Goal: Task Accomplishment & Management: Use online tool/utility

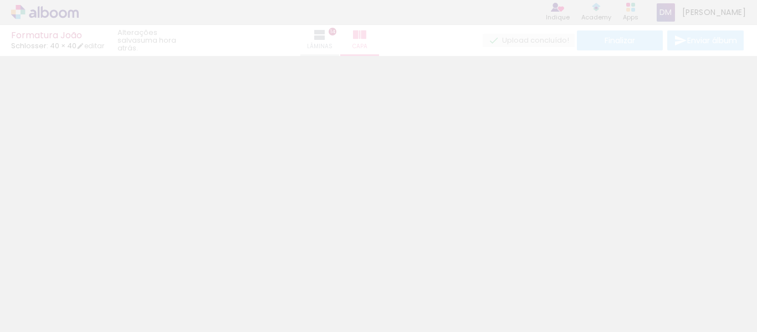
click at [25, 314] on span "Adicionar Fotos" at bounding box center [39, 317] width 33 height 12
click at [0, 0] on input "file" at bounding box center [0, 0] width 0 height 0
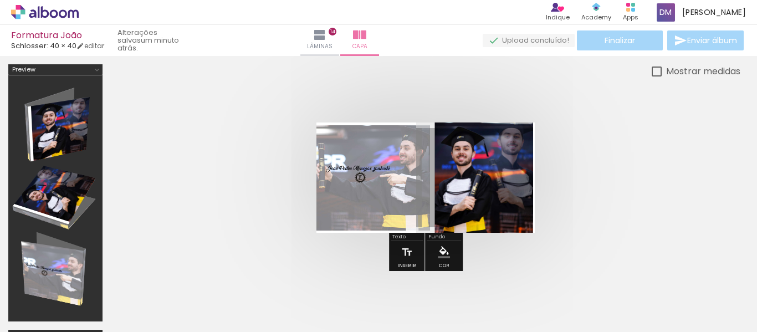
click at [613, 42] on div "Finalizar Enviar álbum" at bounding box center [614, 40] width 263 height 20
click at [699, 38] on div "Finalizar Enviar álbum" at bounding box center [614, 40] width 263 height 20
click at [666, 174] on quentale-cover at bounding box center [425, 178] width 541 height 110
click at [518, 40] on quentale-upload-monitor at bounding box center [529, 41] width 92 height 14
click at [633, 38] on div "Finalizar Enviar álbum" at bounding box center [614, 40] width 263 height 20
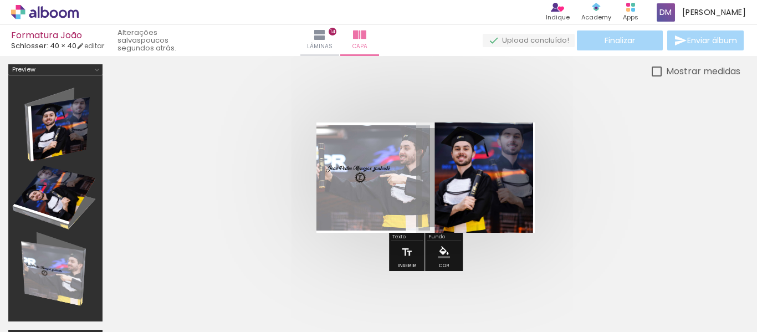
click at [662, 72] on div "Mostrar medidas" at bounding box center [701, 71] width 79 height 14
type paper-checkbox "on"
click at [626, 46] on div "Finalizar Enviar álbum" at bounding box center [614, 40] width 263 height 20
click at [412, 68] on div "Mostrar medidas" at bounding box center [426, 71] width 630 height 14
click at [327, 37] on iron-icon at bounding box center [319, 34] width 13 height 13
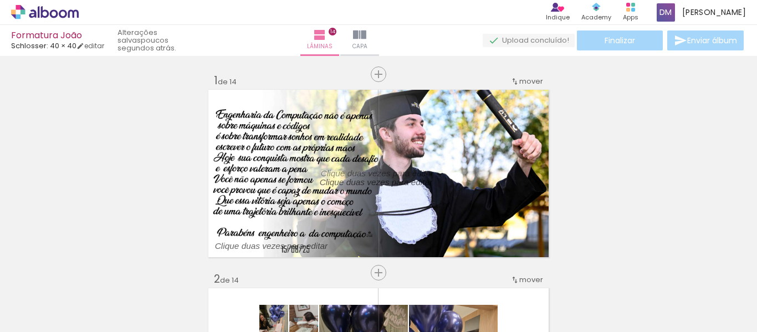
click at [638, 44] on div "Finalizar Enviar álbum" at bounding box center [614, 40] width 263 height 20
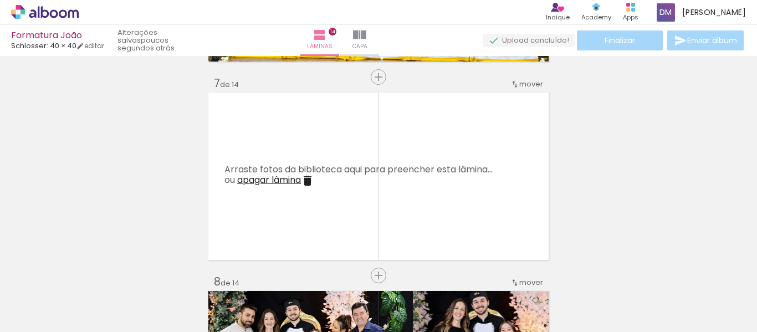
scroll to position [1151, 0]
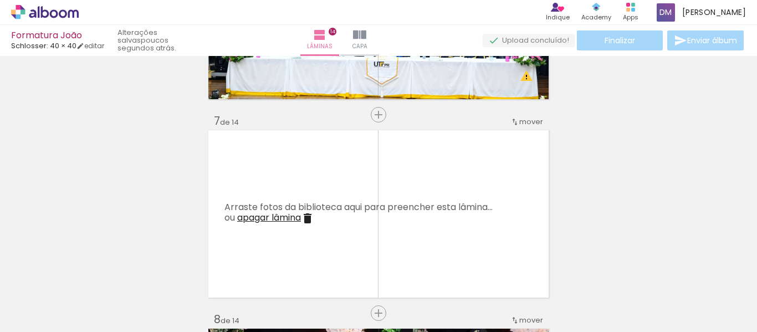
click at [453, 168] on quentale-layouter at bounding box center [379, 214] width 344 height 171
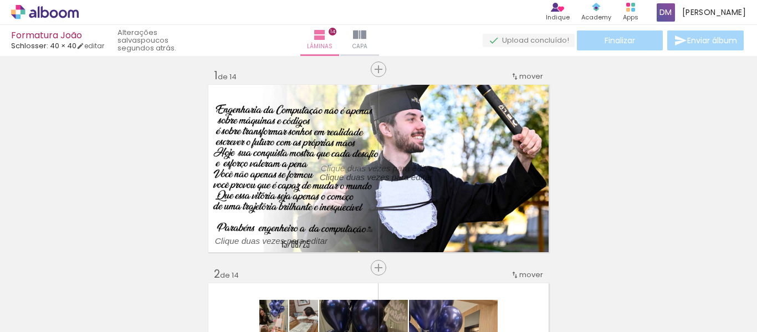
scroll to position [0, 0]
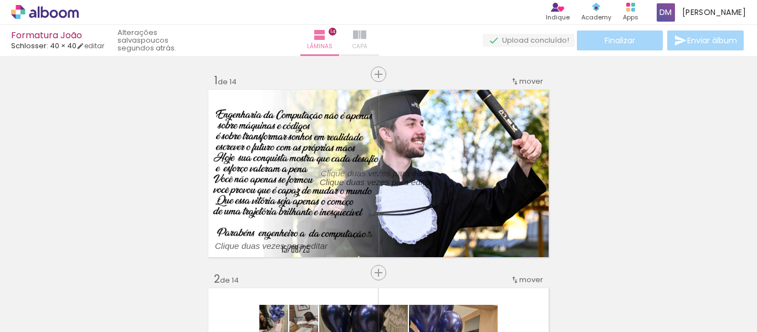
click at [367, 34] on iron-icon at bounding box center [359, 34] width 13 height 13
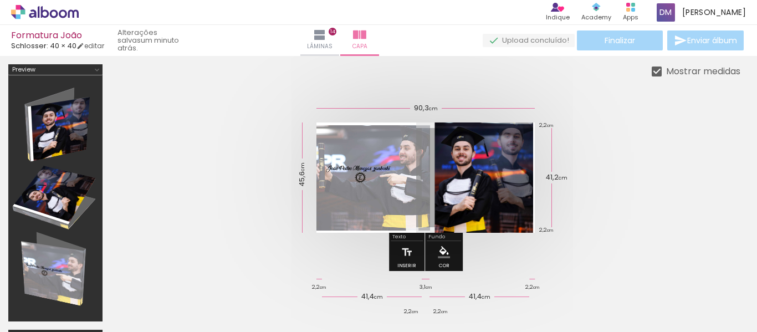
click at [644, 189] on quentale-cover at bounding box center [425, 178] width 541 height 110
click at [664, 179] on quentale-cover at bounding box center [425, 178] width 541 height 110
click at [431, 182] on quentale-layouter at bounding box center [426, 178] width 218 height 110
click at [604, 155] on quentale-cover at bounding box center [425, 178] width 541 height 110
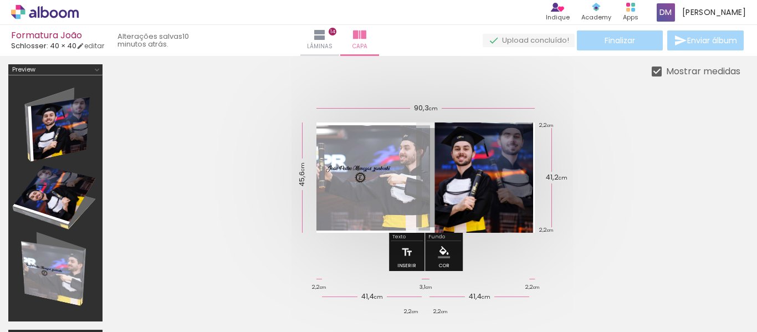
click at [706, 40] on div "Finalizar Enviar álbum" at bounding box center [614, 40] width 263 height 20
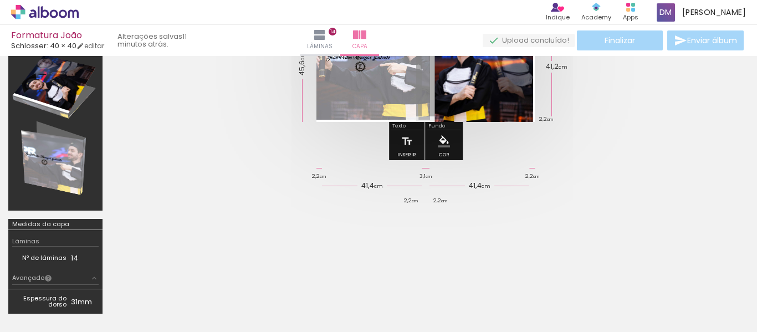
scroll to position [0, 2105]
click at [327, 39] on iron-icon at bounding box center [319, 34] width 13 height 13
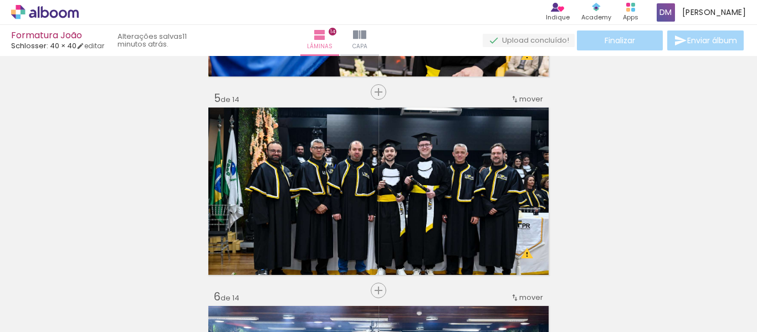
scroll to position [899, 0]
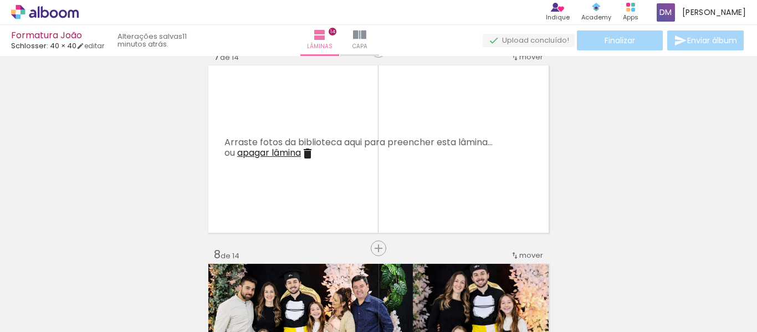
scroll to position [1220, 0]
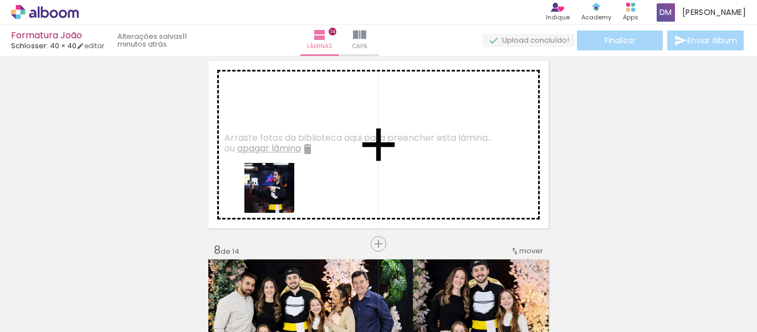
drag, startPoint x: 186, startPoint y: 304, endPoint x: 287, endPoint y: 179, distance: 160.9
click at [287, 179] on quentale-workspace at bounding box center [378, 166] width 757 height 332
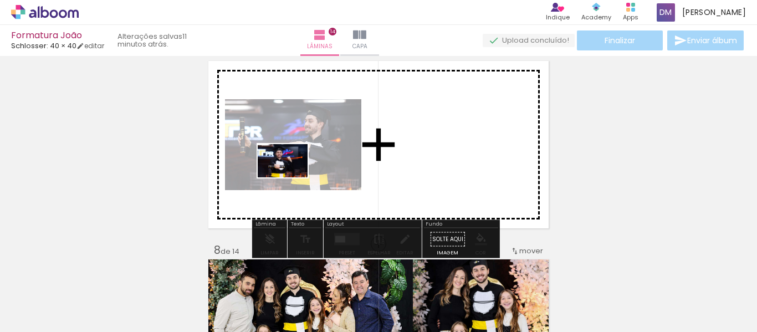
drag, startPoint x: 250, startPoint y: 301, endPoint x: 314, endPoint y: 142, distance: 171.1
click at [314, 142] on quentale-workspace at bounding box center [378, 166] width 757 height 332
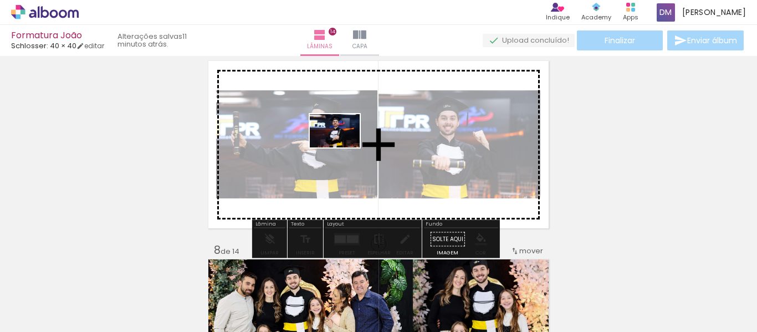
drag, startPoint x: 320, startPoint y: 292, endPoint x: 343, endPoint y: 148, distance: 146.0
click at [343, 148] on quentale-workspace at bounding box center [378, 166] width 757 height 332
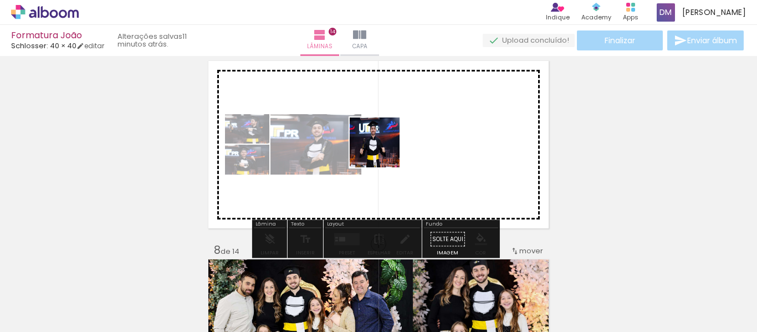
drag, startPoint x: 363, startPoint y: 302, endPoint x: 389, endPoint y: 133, distance: 170.5
click at [389, 133] on quentale-workspace at bounding box center [378, 166] width 757 height 332
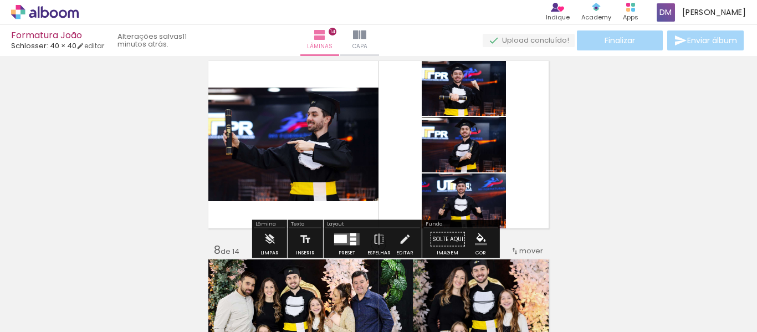
click at [350, 244] on div at bounding box center [353, 243] width 6 height 3
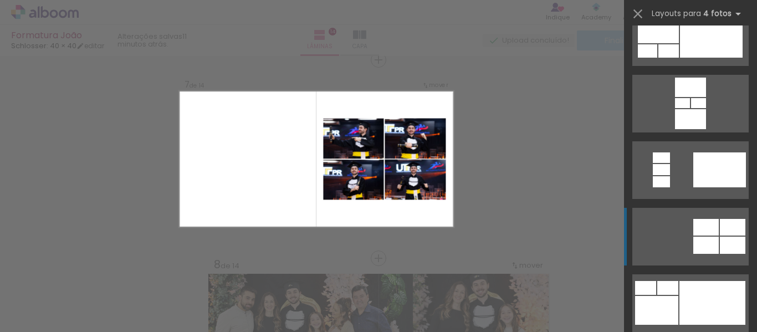
scroll to position [111, 0]
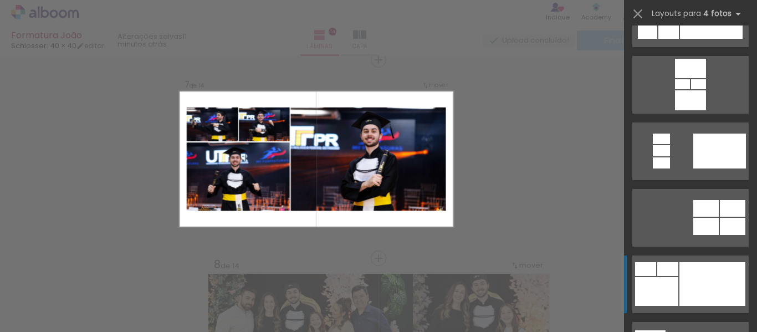
click at [718, 285] on div at bounding box center [713, 284] width 66 height 44
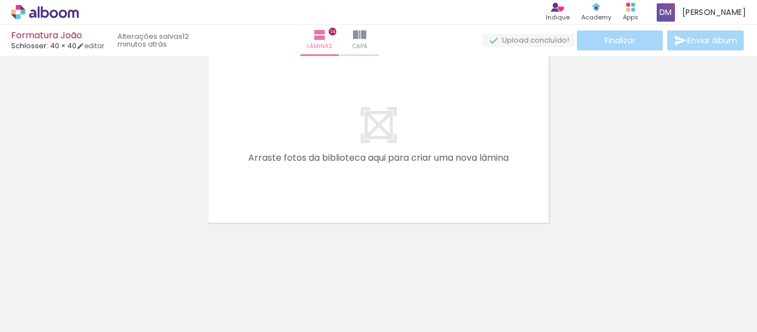
scroll to position [2814, 0]
click at [72, 295] on div at bounding box center [55, 295] width 33 height 50
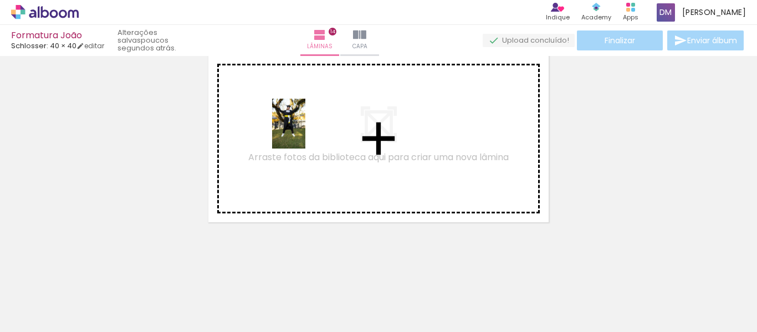
drag, startPoint x: 125, startPoint y: 299, endPoint x: 306, endPoint y: 132, distance: 246.4
click at [306, 132] on quentale-workspace at bounding box center [378, 166] width 757 height 332
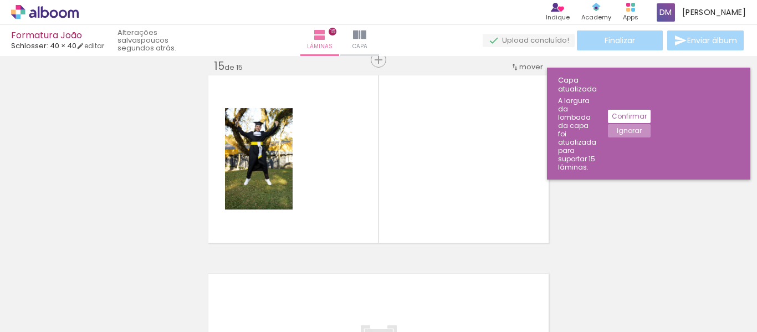
scroll to position [0, 1452]
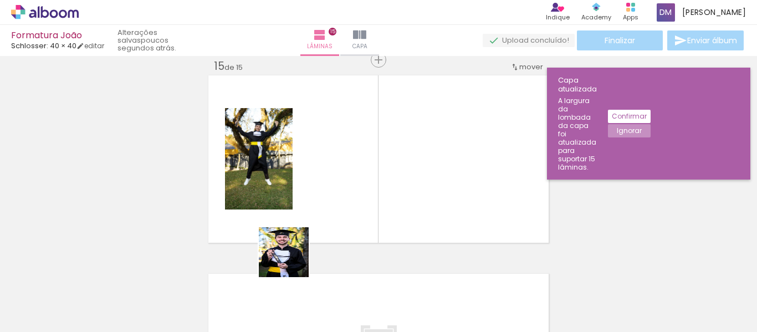
drag, startPoint x: 279, startPoint y: 302, endPoint x: 355, endPoint y: 161, distance: 160.3
click at [355, 161] on quentale-workspace at bounding box center [378, 166] width 757 height 332
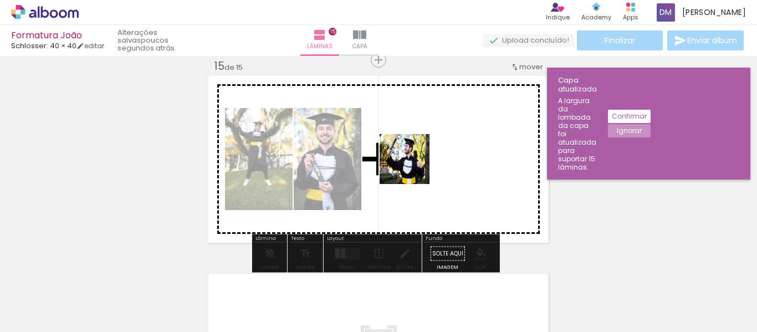
drag, startPoint x: 333, startPoint y: 294, endPoint x: 418, endPoint y: 303, distance: 84.8
click at [428, 146] on quentale-workspace at bounding box center [378, 166] width 757 height 332
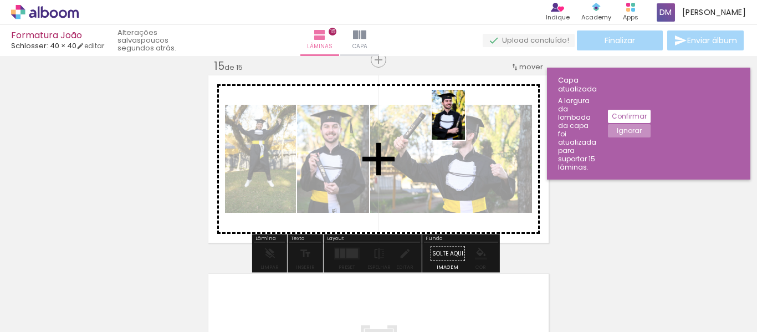
drag, startPoint x: 422, startPoint y: 247, endPoint x: 465, endPoint y: 123, distance: 131.5
click at [465, 123] on quentale-workspace at bounding box center [378, 166] width 757 height 332
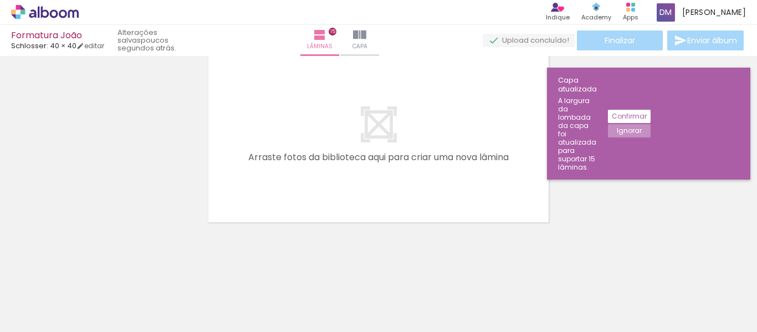
scroll to position [0, 416]
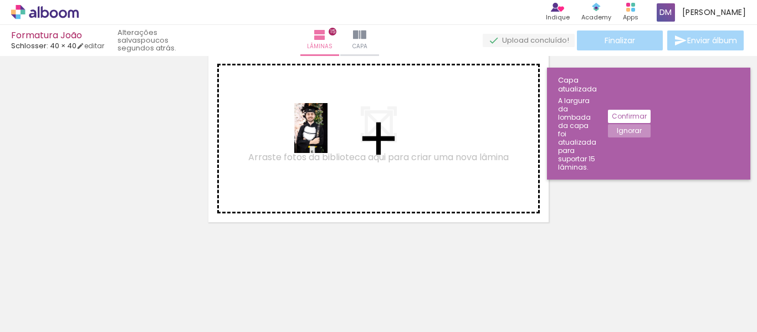
drag, startPoint x: 322, startPoint y: 301, endPoint x: 328, endPoint y: 136, distance: 164.2
click at [328, 136] on quentale-workspace at bounding box center [378, 166] width 757 height 332
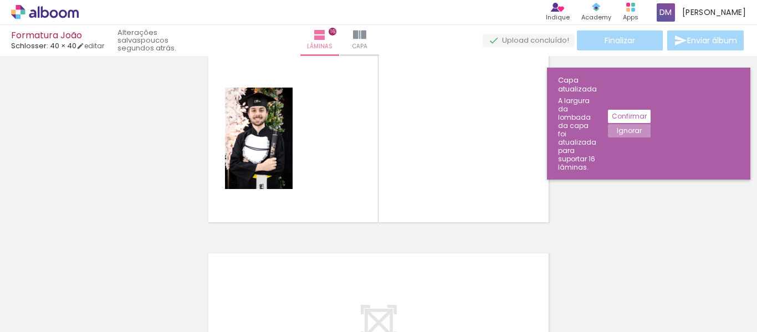
scroll to position [2992, 0]
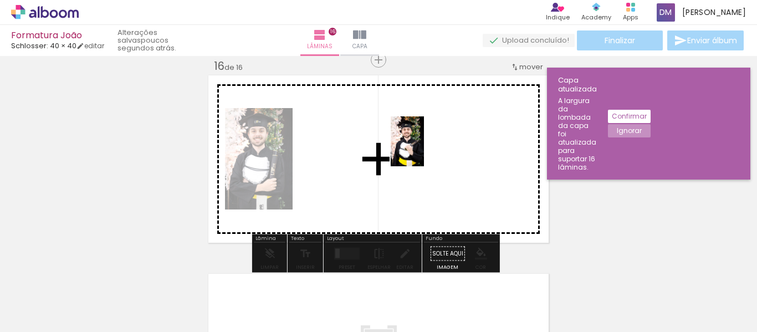
drag, startPoint x: 418, startPoint y: 167, endPoint x: 424, endPoint y: 150, distance: 19.0
click at [424, 150] on quentale-workspace at bounding box center [378, 166] width 757 height 332
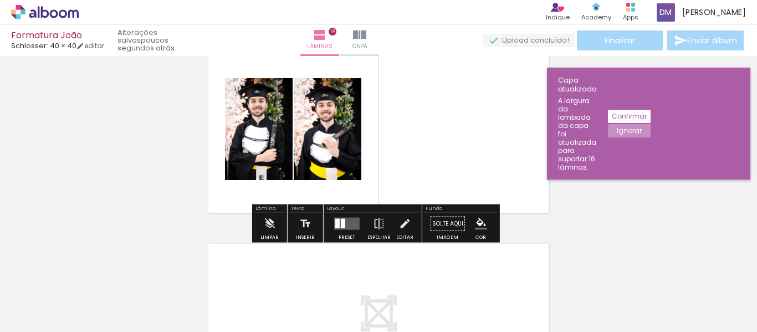
scroll to position [3048, 0]
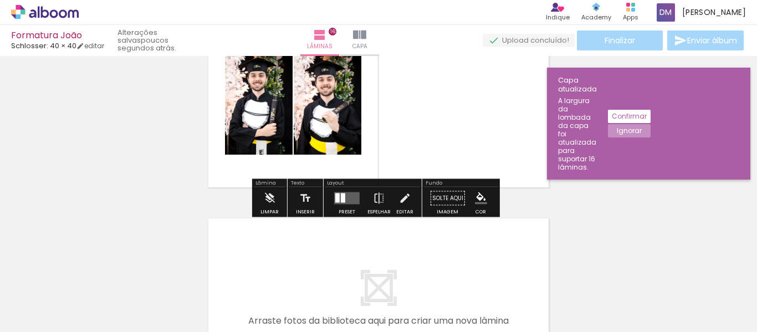
click at [349, 207] on div at bounding box center [347, 198] width 30 height 22
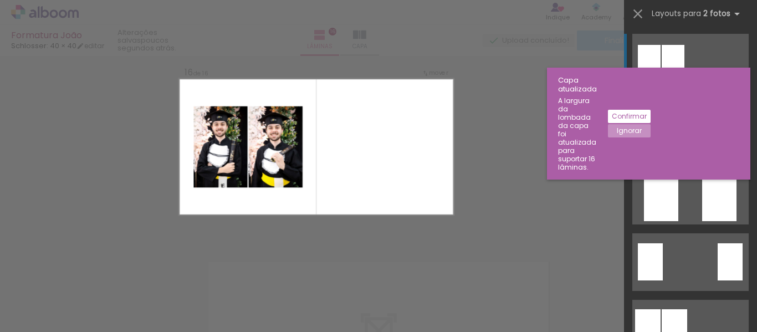
scroll to position [2992, 0]
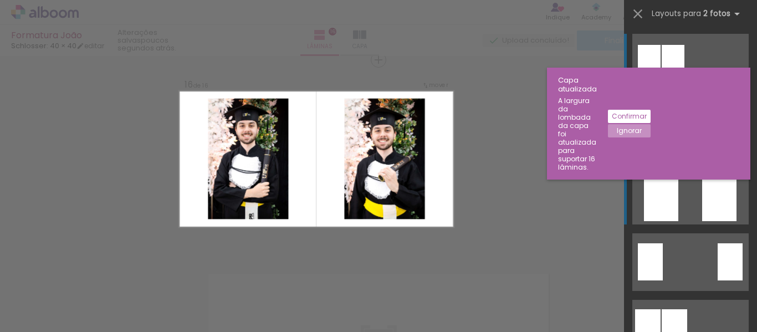
click at [661, 80] on div at bounding box center [649, 62] width 23 height 35
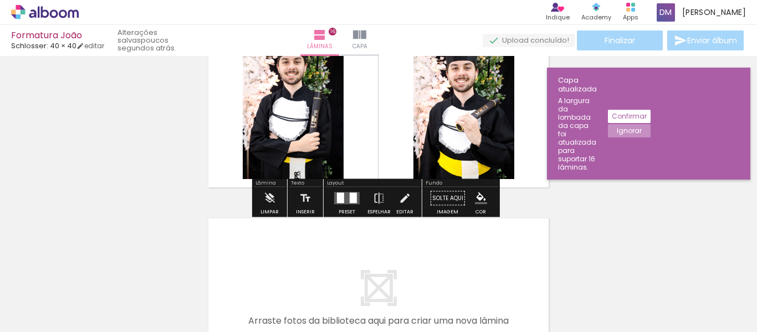
click at [476, 201] on iron-icon "color picker" at bounding box center [481, 198] width 12 height 12
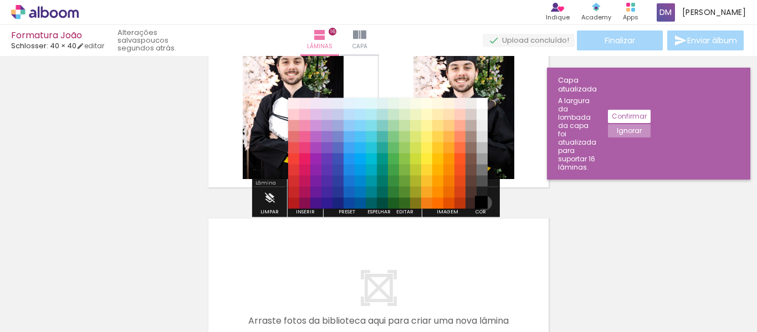
click at [481, 203] on paper-item "#000000" at bounding box center [482, 203] width 11 height 11
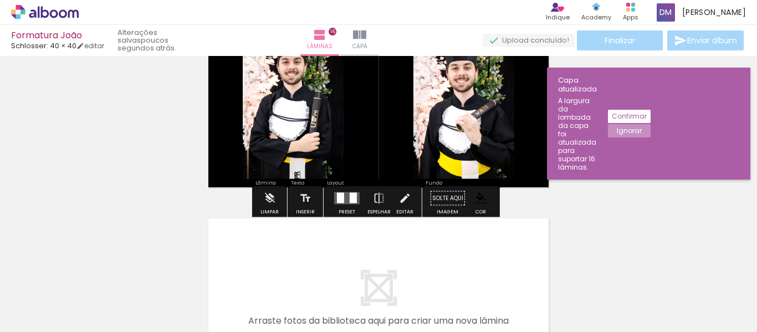
scroll to position [2992, 0]
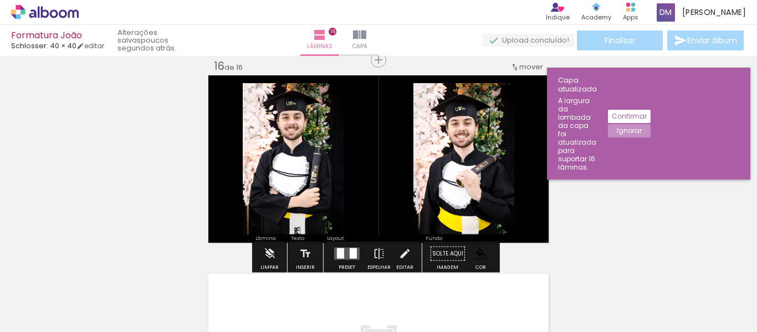
click at [475, 250] on iron-icon "color picker" at bounding box center [481, 254] width 12 height 12
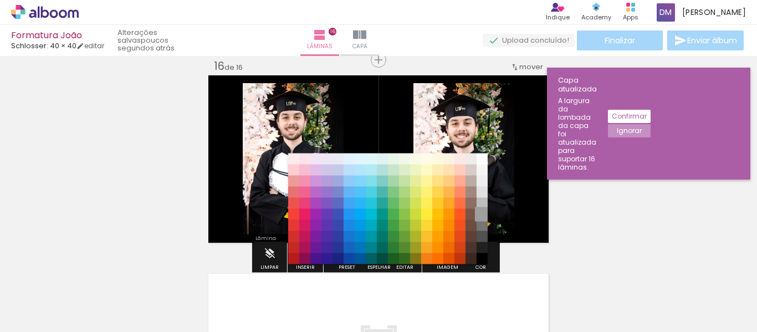
click at [481, 212] on paper-item "#9e9e9e" at bounding box center [482, 214] width 11 height 11
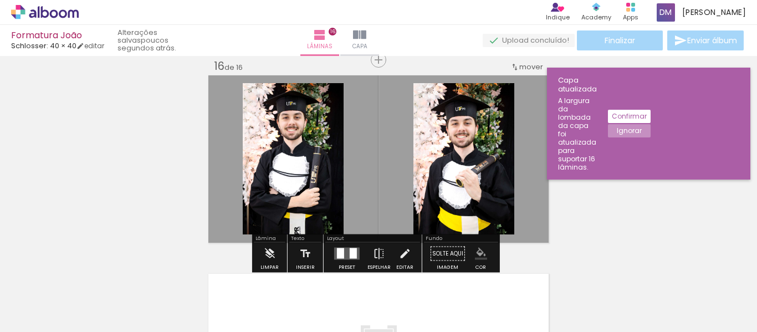
click at [475, 254] on iron-icon "color picker" at bounding box center [481, 254] width 12 height 12
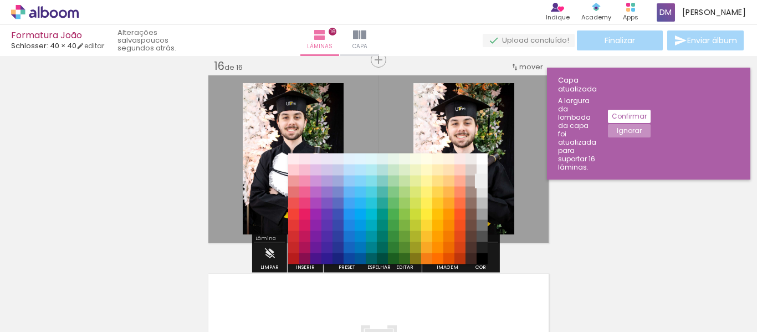
click at [479, 184] on paper-item "#eeeeee" at bounding box center [482, 181] width 11 height 11
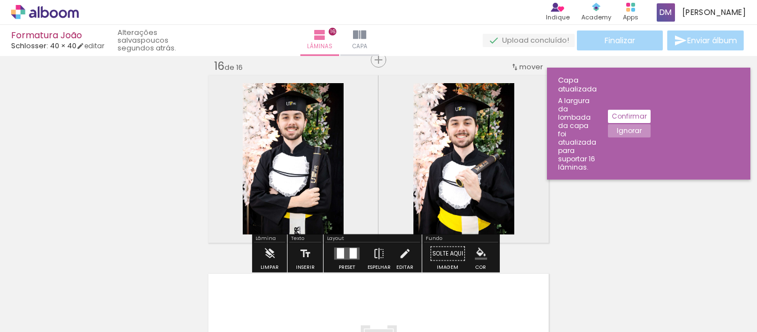
click at [475, 248] on iron-icon "color picker" at bounding box center [481, 254] width 12 height 12
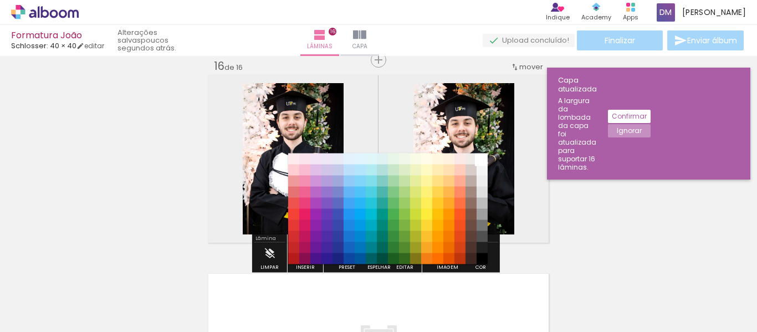
click at [485, 156] on paper-item "#ffffff" at bounding box center [482, 159] width 11 height 11
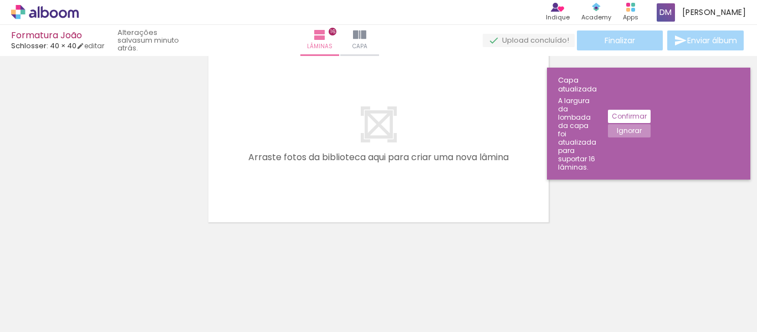
scroll to position [0, 1740]
click at [404, 294] on div at bounding box center [420, 295] width 33 height 50
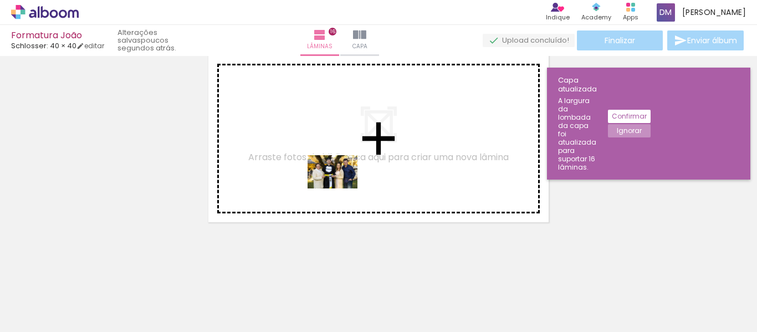
drag, startPoint x: 313, startPoint y: 296, endPoint x: 341, endPoint y: 189, distance: 111.1
click at [341, 189] on quentale-workspace at bounding box center [378, 166] width 757 height 332
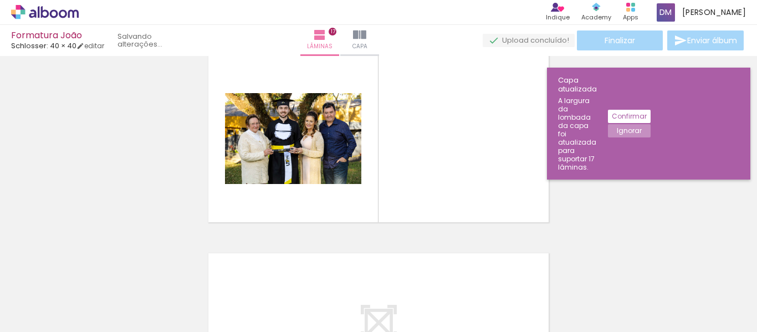
scroll to position [3191, 0]
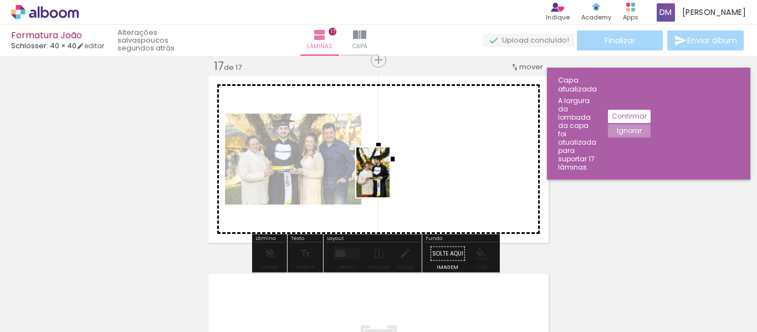
drag, startPoint x: 359, startPoint y: 297, endPoint x: 390, endPoint y: 181, distance: 120.5
click at [390, 181] on quentale-workspace at bounding box center [378, 166] width 757 height 332
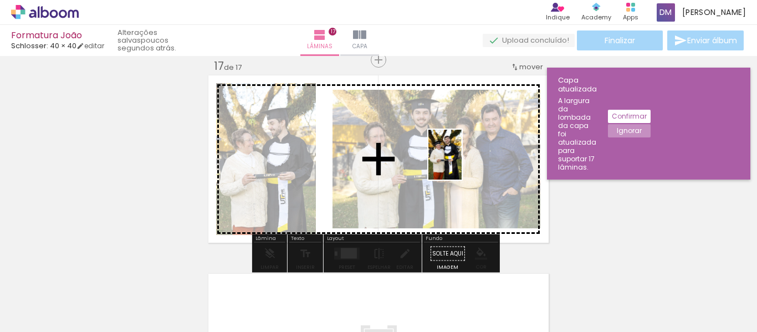
drag, startPoint x: 430, startPoint y: 303, endPoint x: 462, endPoint y: 163, distance: 143.4
click at [462, 163] on quentale-workspace at bounding box center [378, 166] width 757 height 332
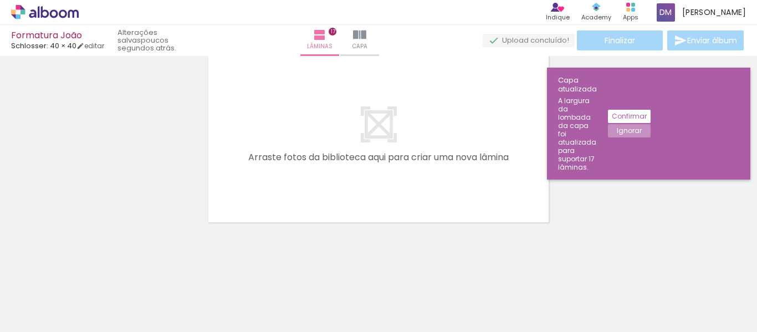
scroll to position [0, 1644]
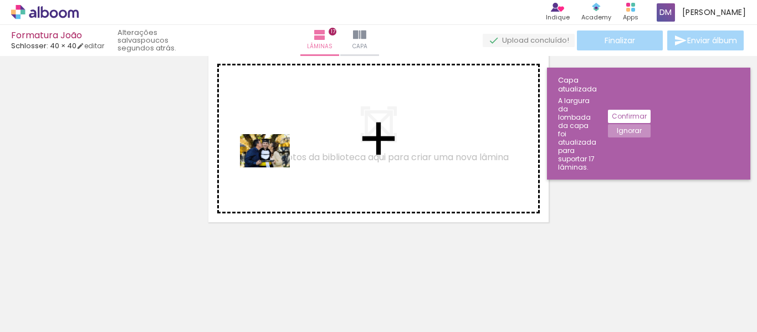
drag, startPoint x: 273, startPoint y: 297, endPoint x: 273, endPoint y: 167, distance: 129.8
click at [273, 167] on quentale-workspace at bounding box center [378, 166] width 757 height 332
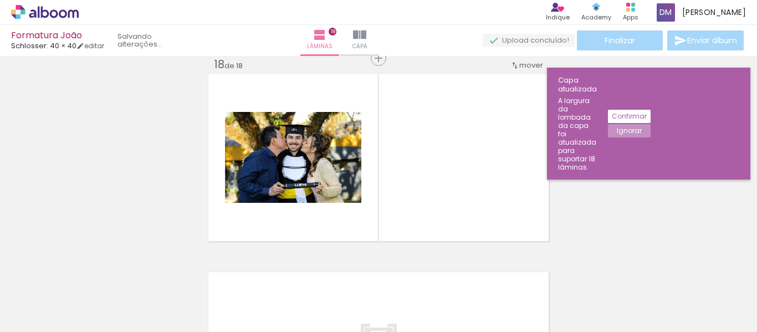
scroll to position [3389, 0]
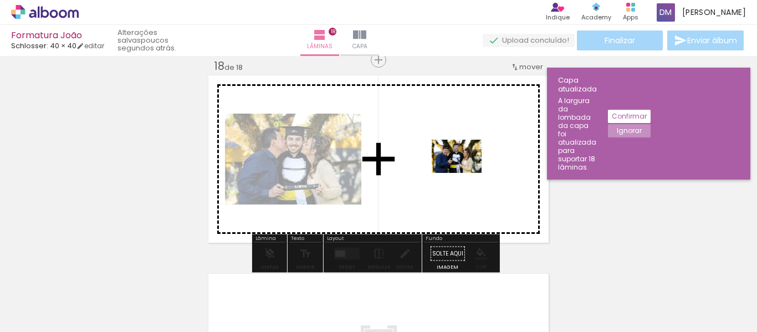
drag, startPoint x: 338, startPoint y: 298, endPoint x: 469, endPoint y: 171, distance: 182.7
click at [469, 171] on quentale-workspace at bounding box center [378, 166] width 757 height 332
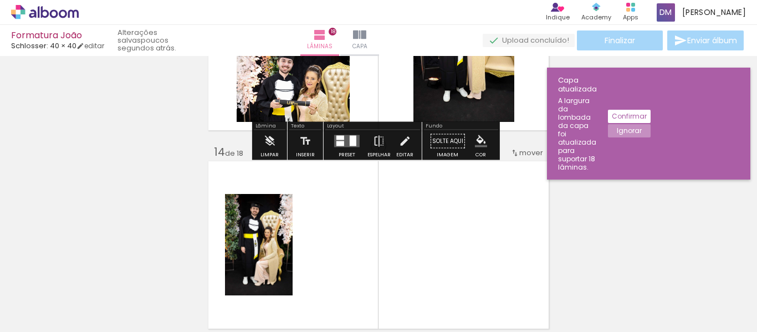
scroll to position [2557, 0]
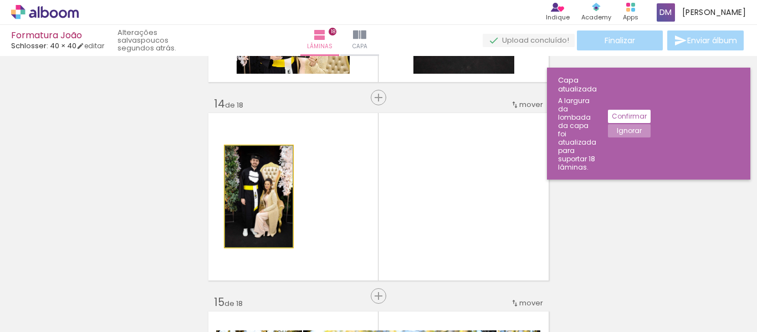
click at [272, 217] on quentale-photo at bounding box center [259, 196] width 68 height 101
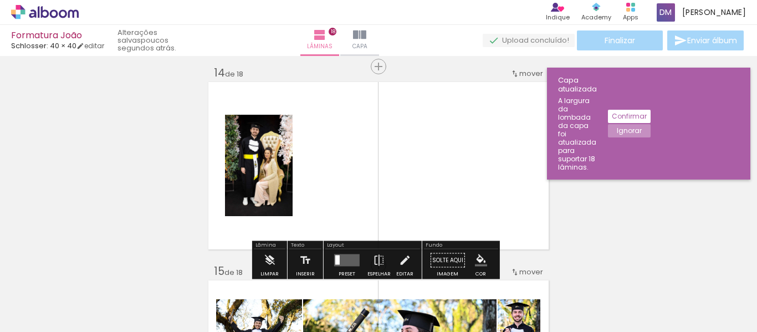
scroll to position [2613, 0]
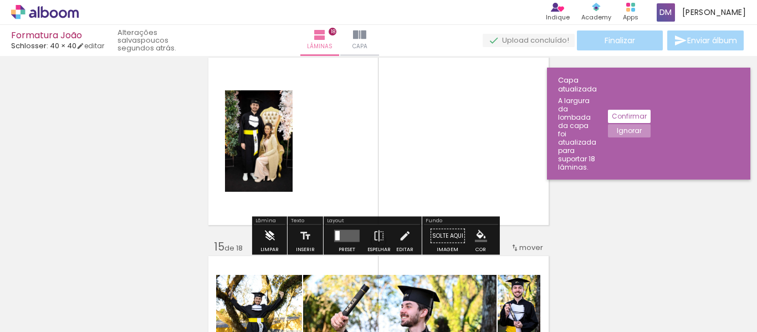
click at [268, 238] on iron-icon at bounding box center [269, 236] width 12 height 22
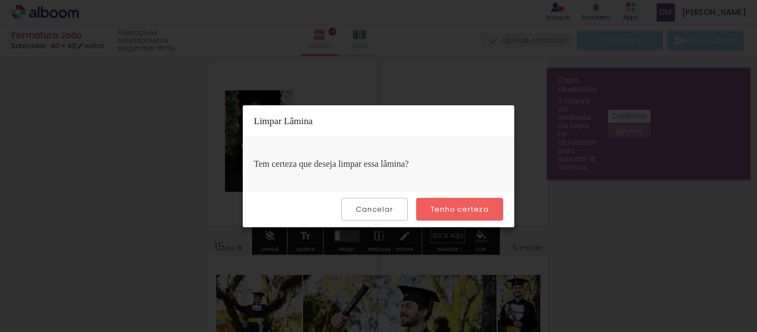
click at [0, 0] on slot "Tenho certeza" at bounding box center [0, 0] width 0 height 0
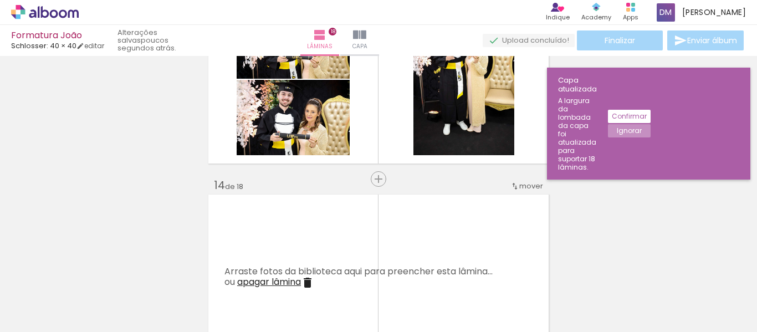
scroll to position [2557, 0]
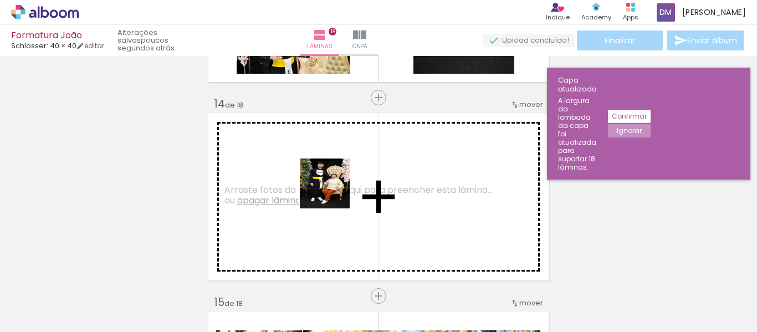
drag, startPoint x: 411, startPoint y: 305, endPoint x: 333, endPoint y: 192, distance: 137.2
click at [333, 192] on quentale-workspace at bounding box center [378, 166] width 757 height 332
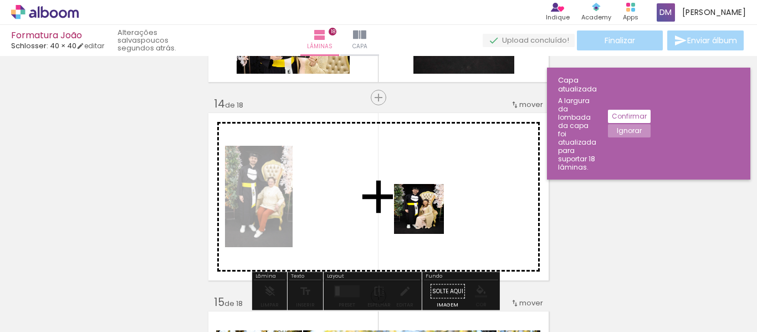
drag, startPoint x: 461, startPoint y: 309, endPoint x: 527, endPoint y: 303, distance: 66.9
click at [423, 212] on quentale-workspace at bounding box center [378, 166] width 757 height 332
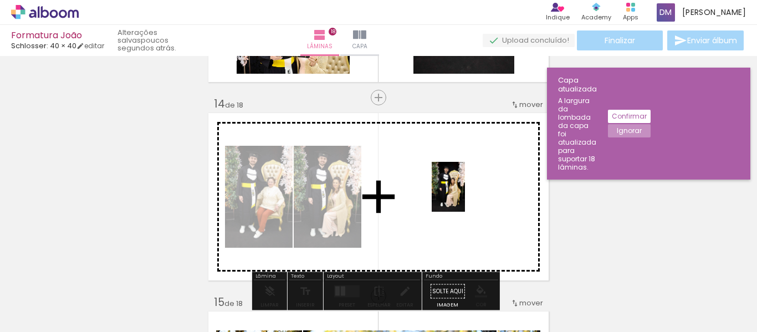
drag, startPoint x: 518, startPoint y: 265, endPoint x: 465, endPoint y: 195, distance: 87.8
click at [465, 195] on quentale-workspace at bounding box center [378, 166] width 757 height 332
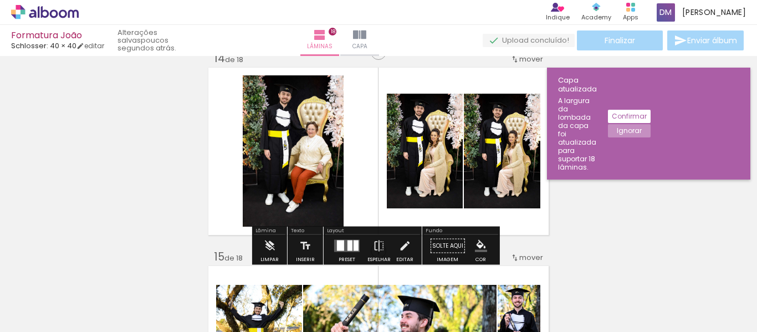
scroll to position [2613, 0]
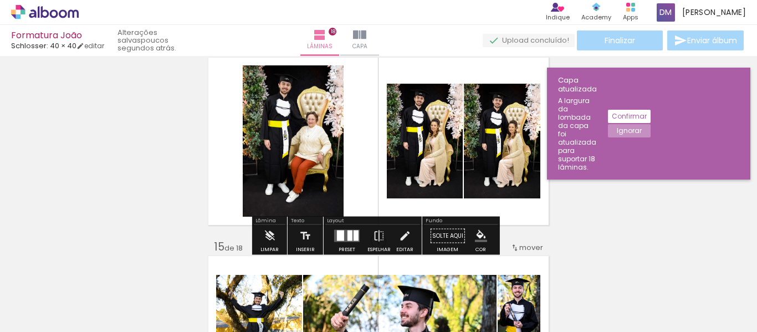
click at [496, 128] on quentale-photo at bounding box center [502, 141] width 77 height 115
click at [511, 170] on quentale-photo at bounding box center [502, 141] width 77 height 115
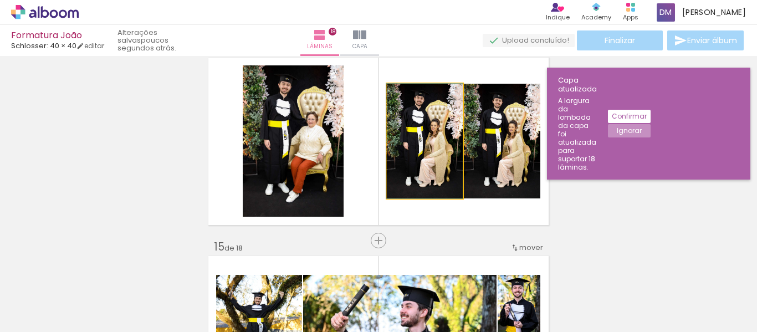
click at [421, 181] on quentale-photo at bounding box center [425, 141] width 76 height 115
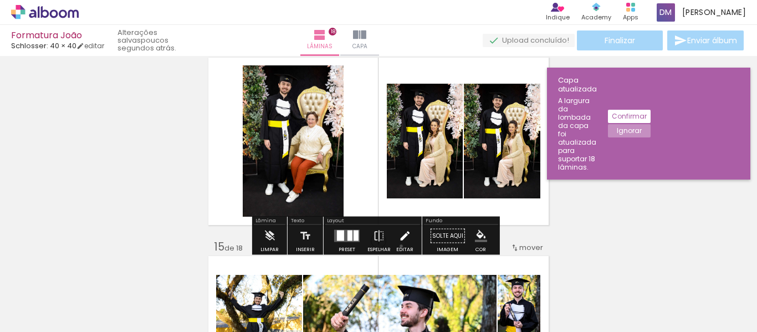
click at [399, 246] on iron-icon at bounding box center [405, 236] width 12 height 22
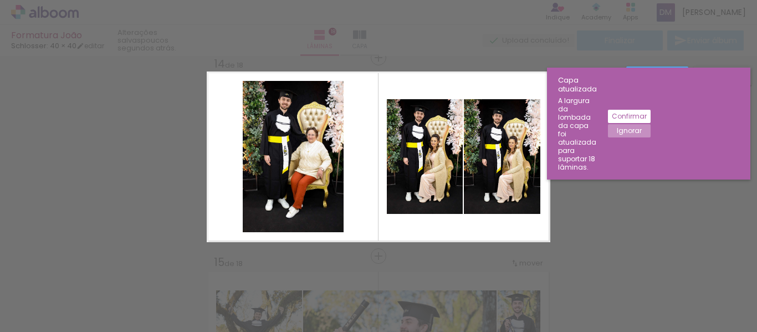
scroll to position [2595, 0]
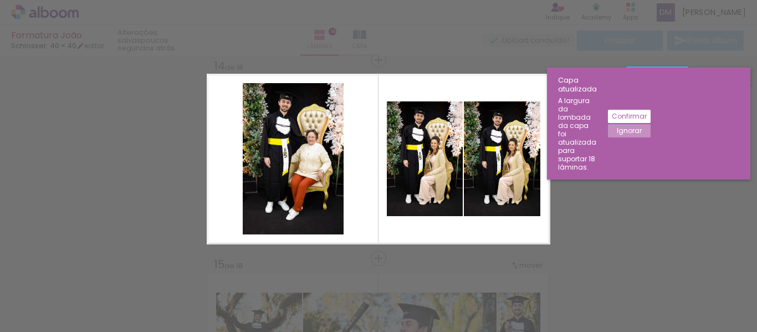
click at [432, 150] on quentale-photo at bounding box center [425, 158] width 76 height 115
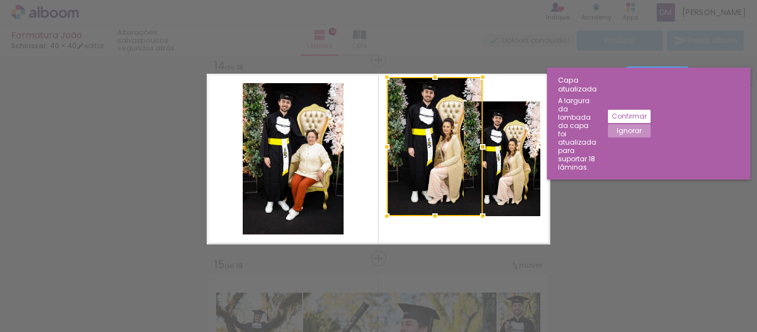
drag, startPoint x: 464, startPoint y: 101, endPoint x: 484, endPoint y: 77, distance: 31.5
click at [484, 77] on div at bounding box center [483, 77] width 22 height 22
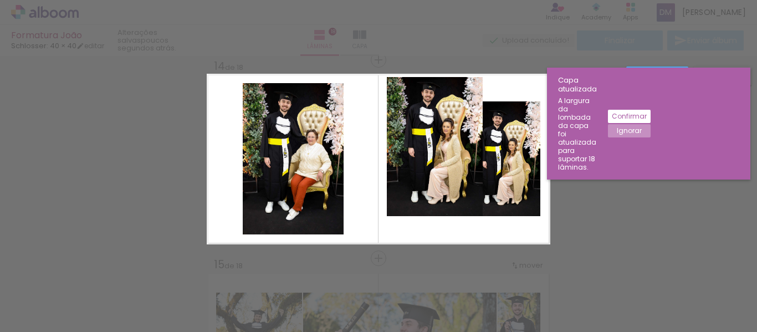
click at [445, 193] on quentale-photo at bounding box center [435, 146] width 96 height 139
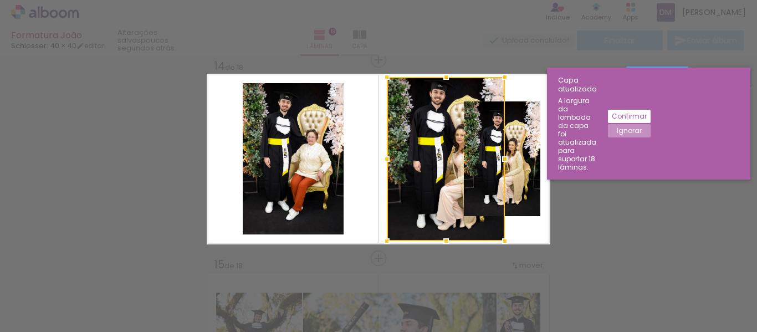
drag, startPoint x: 479, startPoint y: 220, endPoint x: 501, endPoint y: 250, distance: 37.3
click at [501, 250] on div at bounding box center [505, 241] width 22 height 22
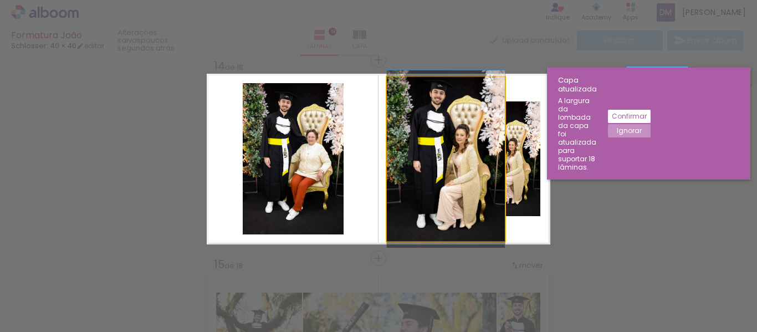
drag, startPoint x: 465, startPoint y: 220, endPoint x: 450, endPoint y: 218, distance: 15.6
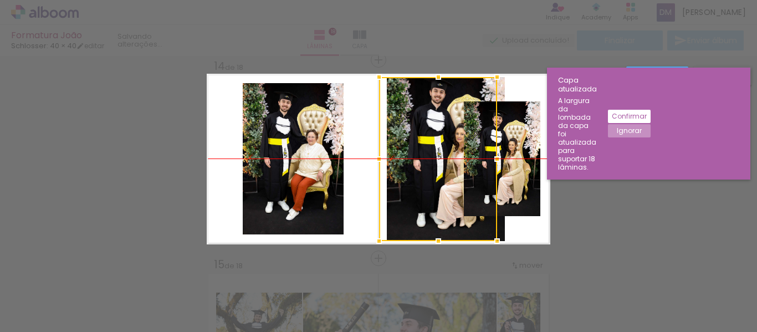
drag, startPoint x: 473, startPoint y: 209, endPoint x: 466, endPoint y: 210, distance: 6.7
click at [466, 210] on div at bounding box center [438, 159] width 118 height 164
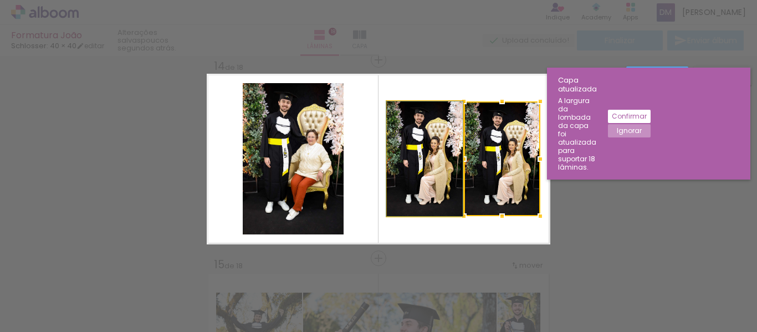
click at [425, 185] on quentale-photo at bounding box center [425, 158] width 76 height 115
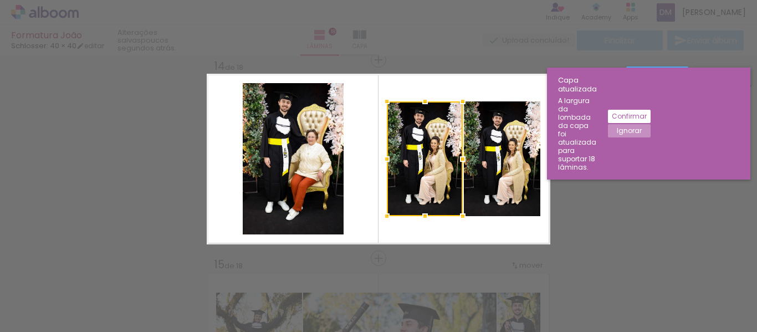
click at [651, 110] on paper-button "Confirmar" at bounding box center [629, 116] width 43 height 13
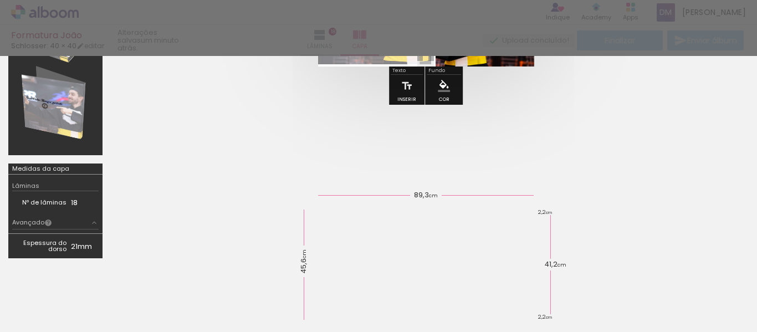
click at [659, 149] on quentale-cover-editor at bounding box center [426, 82] width 630 height 369
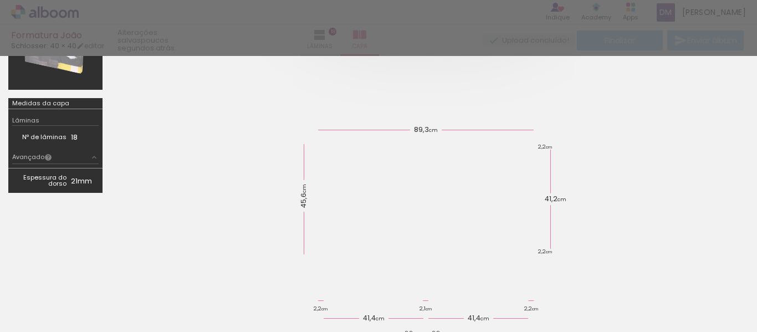
scroll to position [253, 0]
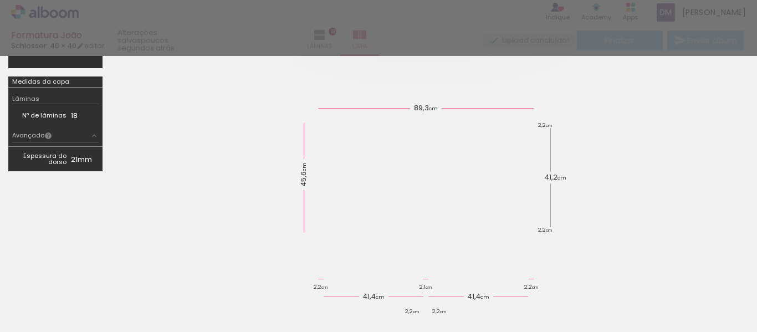
click at [413, 191] on div at bounding box center [378, 249] width 757 height 122
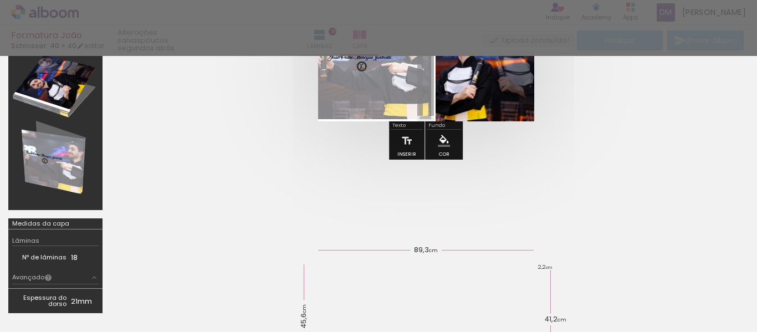
scroll to position [0, 0]
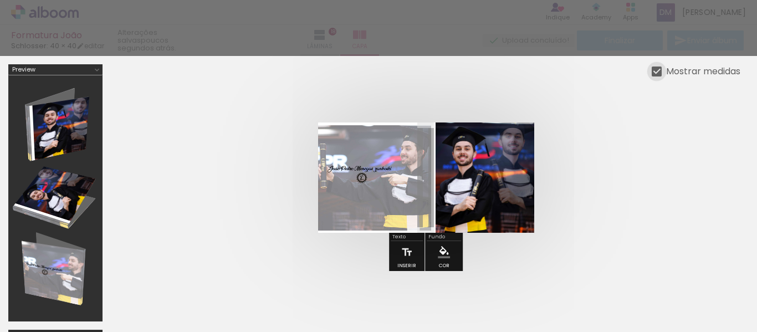
click at [652, 72] on div at bounding box center [657, 72] width 10 height 10
type paper-checkbox "on"
click at [646, 202] on quentale-cover at bounding box center [425, 178] width 541 height 110
click at [658, 72] on div at bounding box center [657, 72] width 10 height 10
type paper-checkbox "on"
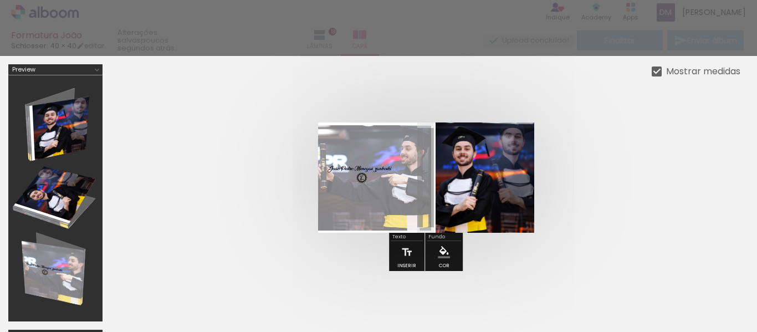
scroll to position [0, 1143]
click at [659, 72] on div at bounding box center [657, 72] width 10 height 10
drag, startPoint x: 659, startPoint y: 72, endPoint x: 668, endPoint y: 89, distance: 19.8
click at [668, 89] on quentale-cover-editor at bounding box center [426, 248] width 630 height 369
drag, startPoint x: 668, startPoint y: 89, endPoint x: 582, endPoint y: 75, distance: 87.7
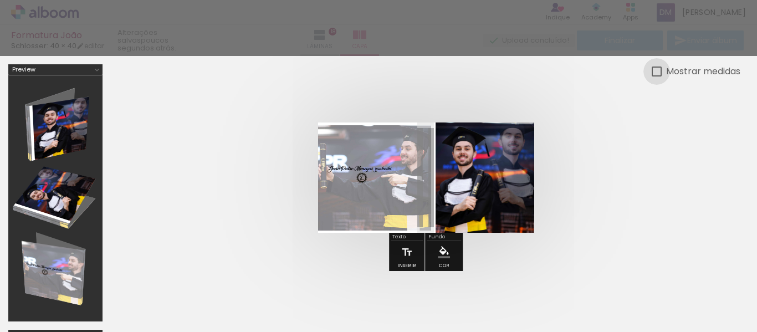
click at [611, 83] on div at bounding box center [426, 177] width 630 height 199
click at [481, 13] on div at bounding box center [378, 28] width 757 height 56
click at [483, 18] on div at bounding box center [378, 28] width 757 height 56
click at [483, 17] on div at bounding box center [378, 28] width 757 height 56
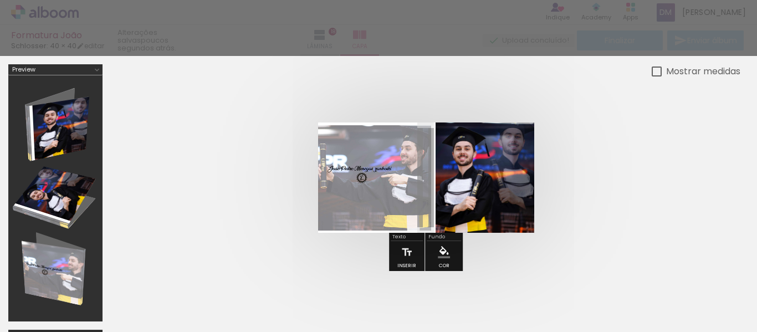
drag, startPoint x: 587, startPoint y: 301, endPoint x: 574, endPoint y: 259, distance: 44.2
click at [575, 260] on quentale-cover-editor at bounding box center [426, 248] width 630 height 369
drag, startPoint x: 300, startPoint y: 286, endPoint x: 281, endPoint y: 265, distance: 28.3
click at [318, 233] on quentale-cover-editor at bounding box center [426, 248] width 630 height 369
drag, startPoint x: 256, startPoint y: 280, endPoint x: 258, endPoint y: 197, distance: 83.2
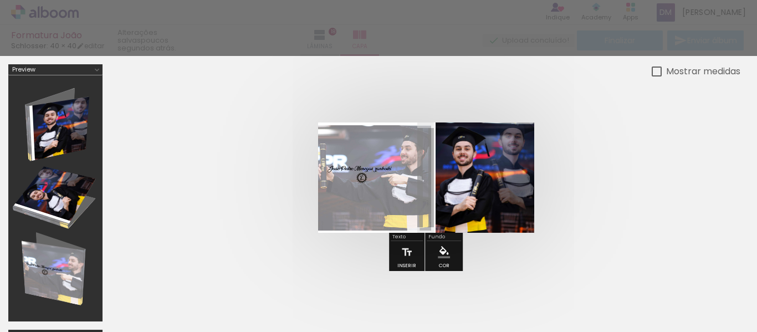
click at [265, 192] on quentale-cover-editor at bounding box center [426, 248] width 630 height 369
drag, startPoint x: 271, startPoint y: 216, endPoint x: 545, endPoint y: 42, distance: 324.6
click at [476, 0] on div "Formatura João Schlosser: 40 × 40 editar poucos segundos atrás. Lâminas 18 Capa…" at bounding box center [378, 0] width 757 height 0
click at [665, 77] on div "Mostrar medidas" at bounding box center [701, 71] width 79 height 14
click at [686, 29] on div at bounding box center [378, 28] width 757 height 56
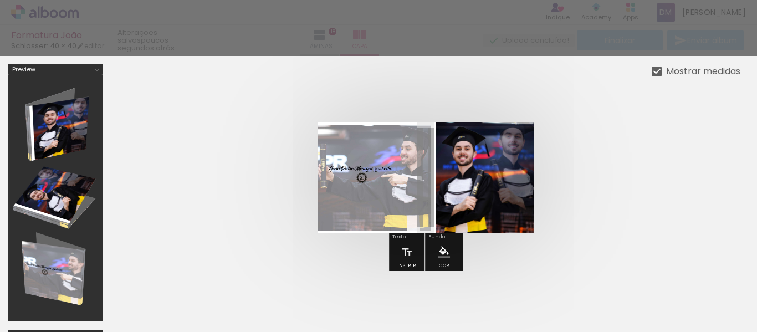
drag, startPoint x: 687, startPoint y: 33, endPoint x: 683, endPoint y: 27, distance: 7.1
click at [685, 29] on div at bounding box center [378, 28] width 757 height 56
drag, startPoint x: 652, startPoint y: -1, endPoint x: 645, endPoint y: -9, distance: 11.1
click at [645, 0] on html "link( href="../../bower_components/polymer/polymer.html" rel="import" ) picture…" at bounding box center [378, 166] width 757 height 332
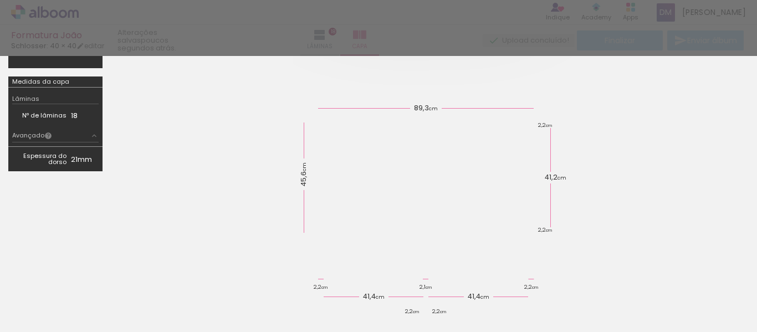
scroll to position [0, 0]
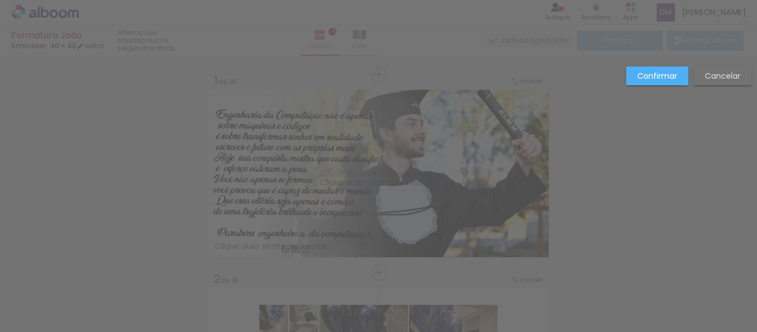
click at [718, 82] on paper-button "Cancelar" at bounding box center [723, 76] width 58 height 19
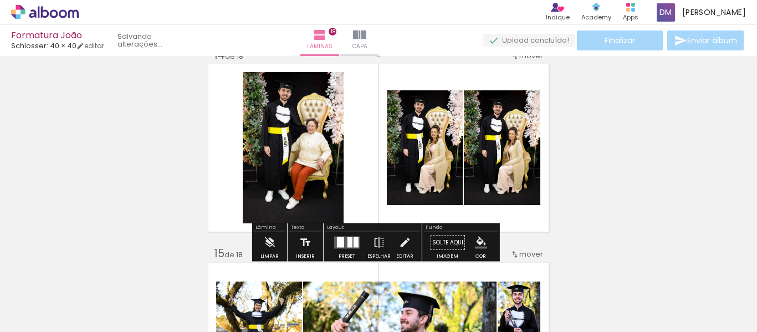
scroll to position [2662, 0]
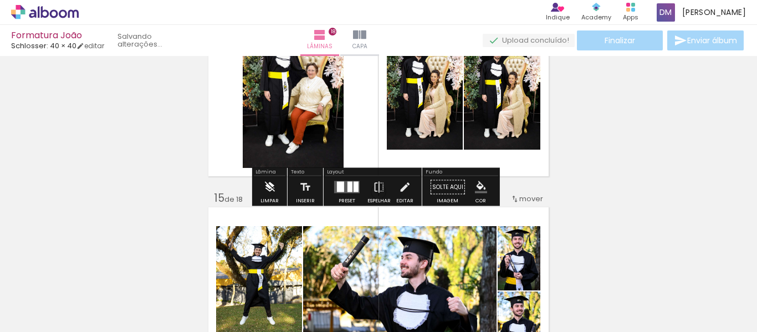
click at [272, 187] on iron-icon at bounding box center [269, 187] width 12 height 22
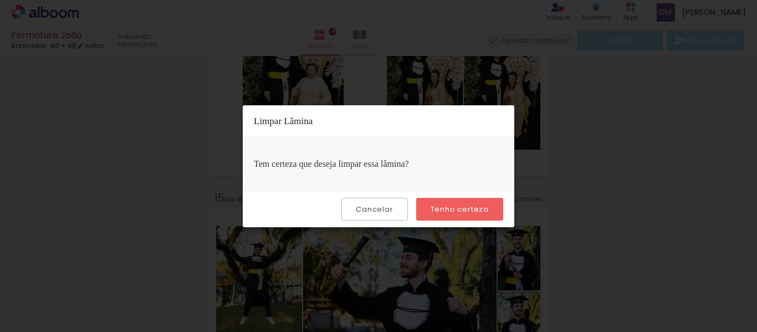
click at [468, 217] on paper-button "Tenho certeza" at bounding box center [459, 209] width 87 height 23
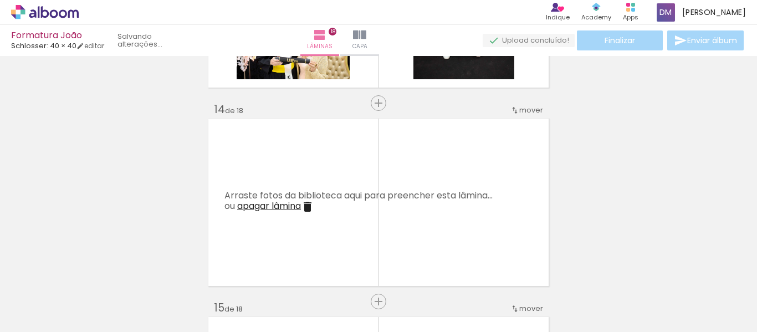
scroll to position [2551, 0]
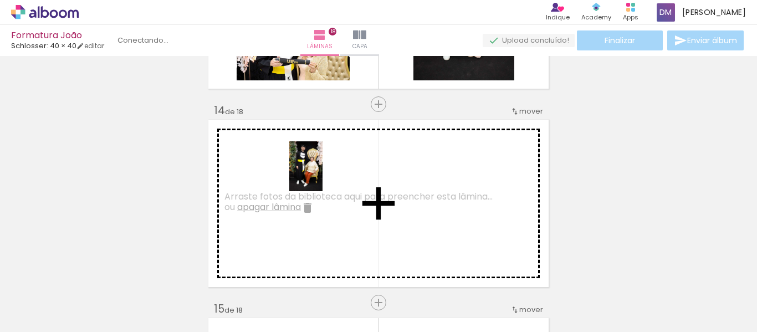
drag, startPoint x: 409, startPoint y: 297, endPoint x: 323, endPoint y: 175, distance: 149.6
click at [323, 175] on quentale-workspace at bounding box center [378, 166] width 757 height 332
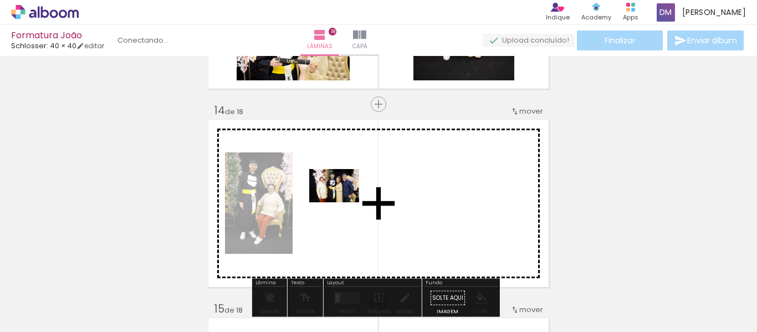
drag, startPoint x: 212, startPoint y: 294, endPoint x: 343, endPoint y: 202, distance: 160.0
click at [343, 202] on quentale-workspace at bounding box center [378, 166] width 757 height 332
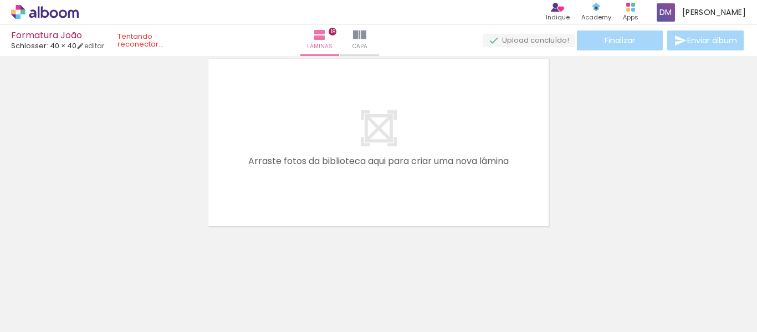
scroll to position [3608, 0]
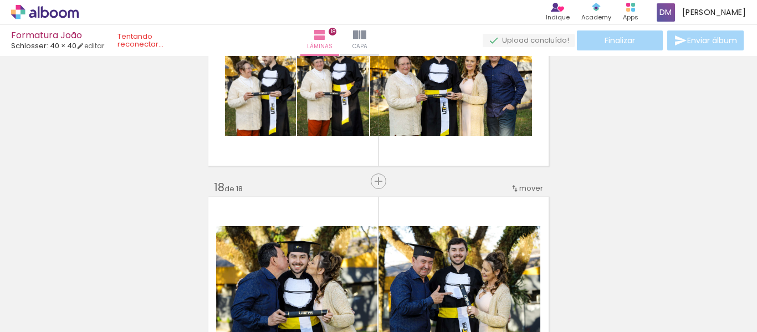
scroll to position [3165, 0]
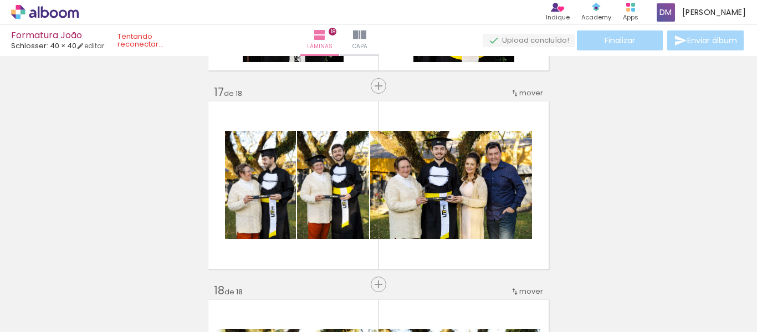
click at [630, 49] on div "Finalizar Enviar álbum" at bounding box center [614, 40] width 263 height 20
click at [631, 46] on div "Finalizar Enviar álbum" at bounding box center [614, 40] width 263 height 20
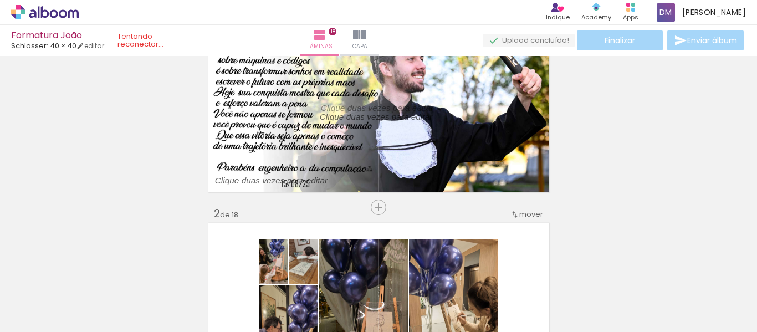
scroll to position [0, 0]
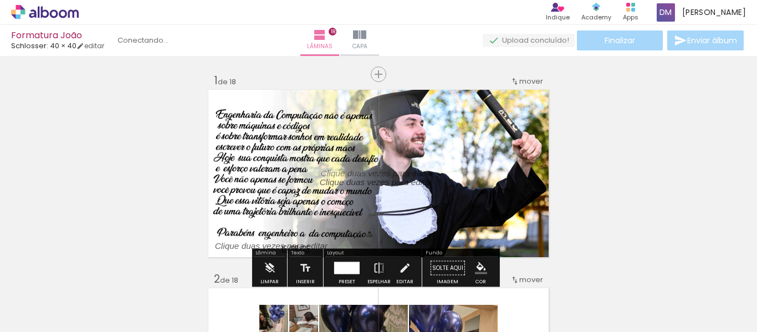
click at [705, 45] on div "Finalizar Enviar álbum" at bounding box center [614, 40] width 263 height 20
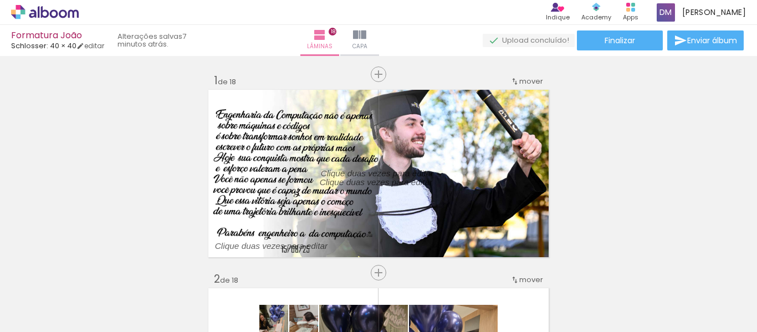
click at [708, 42] on span "Enviar álbum" at bounding box center [713, 41] width 50 height 8
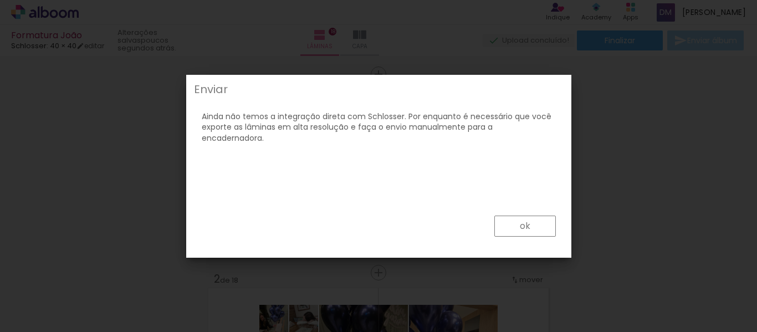
click at [513, 223] on paper-button "ok" at bounding box center [526, 226] width 62 height 21
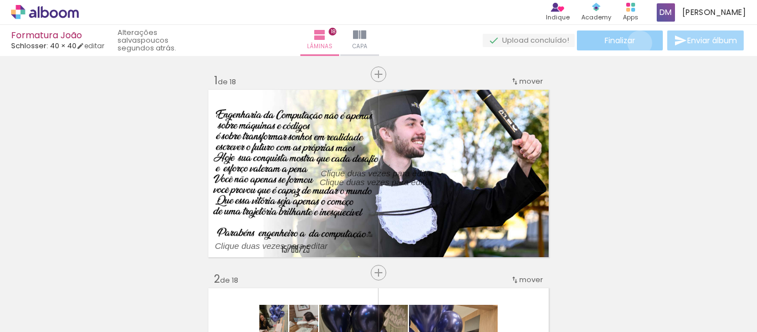
click at [636, 43] on paper-button "Finalizar" at bounding box center [620, 40] width 86 height 20
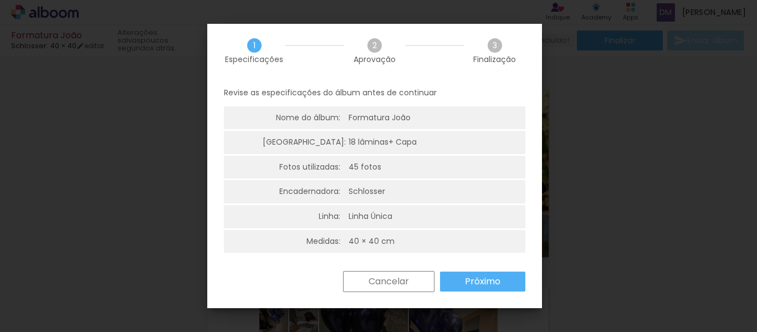
scroll to position [3, 0]
click at [0, 0] on slot "Próximo" at bounding box center [0, 0] width 0 height 0
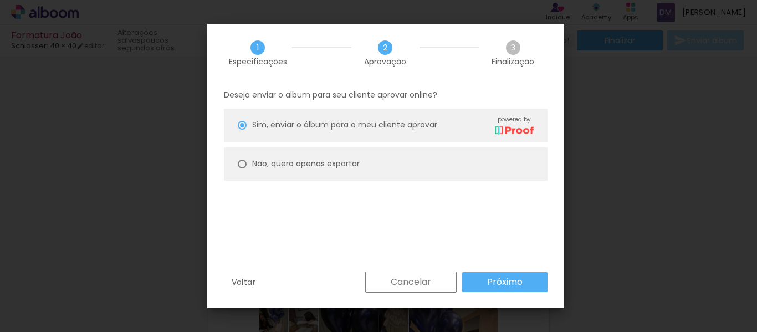
click at [0, 0] on slot "Próximo" at bounding box center [0, 0] width 0 height 0
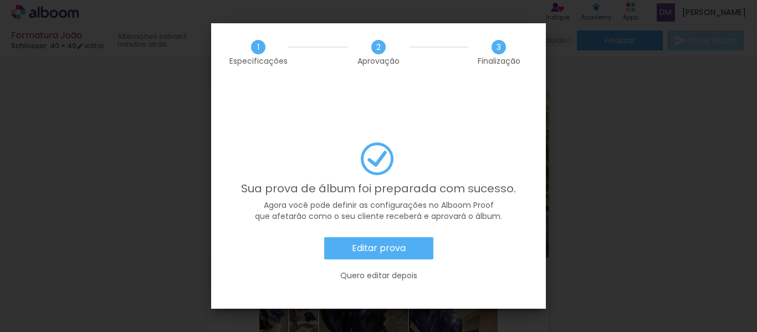
click at [0, 0] on slot "Editar prova" at bounding box center [0, 0] width 0 height 0
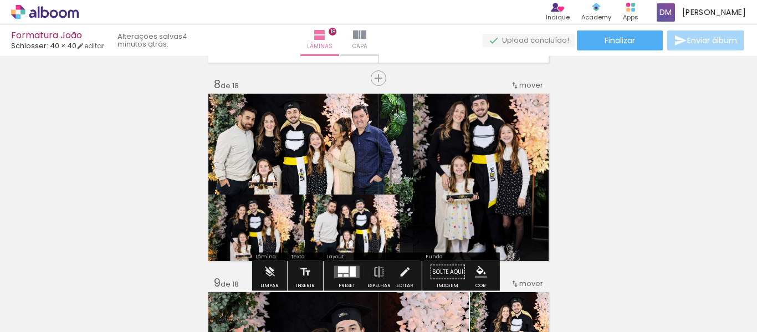
scroll to position [1386, 0]
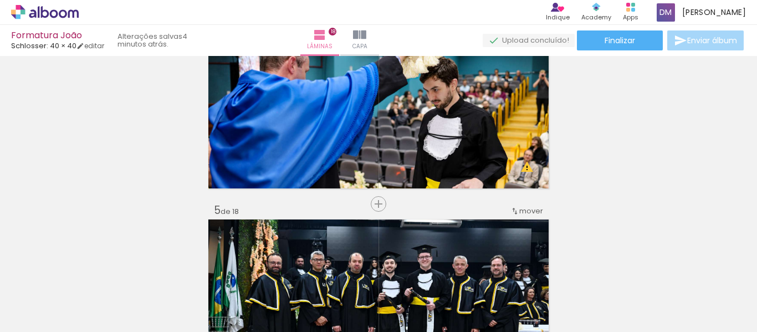
scroll to position [665, 0]
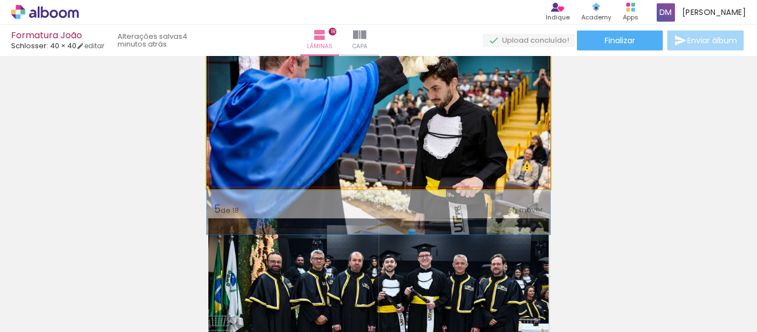
drag, startPoint x: 496, startPoint y: 154, endPoint x: 471, endPoint y: 154, distance: 25.5
click at [0, 0] on slot at bounding box center [0, 0] width 0 height 0
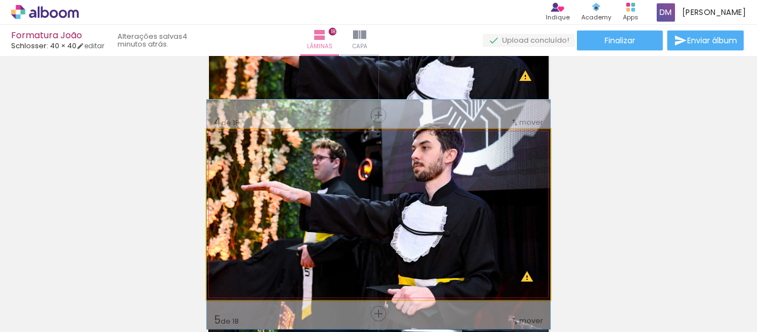
click at [462, 165] on quentale-photo at bounding box center [379, 214] width 344 height 171
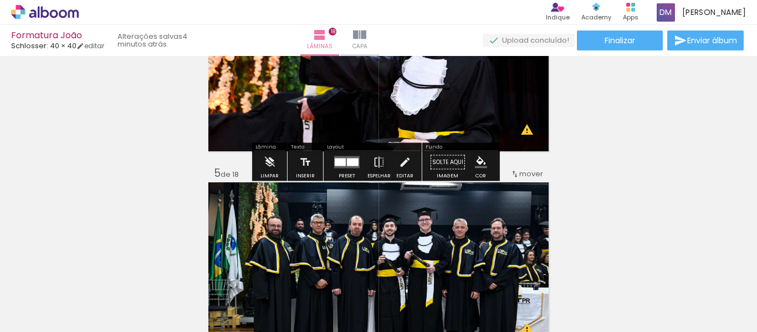
scroll to position [721, 0]
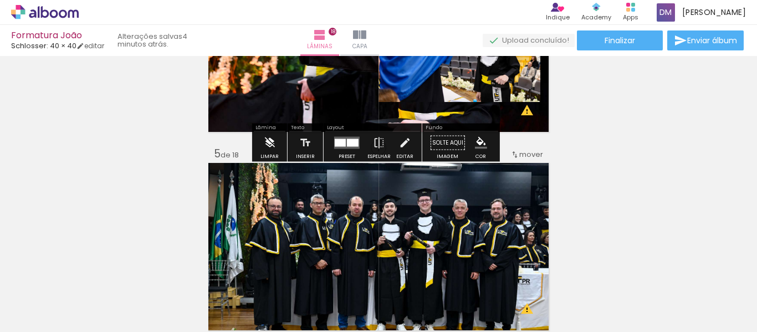
click at [269, 145] on iron-icon at bounding box center [269, 143] width 12 height 22
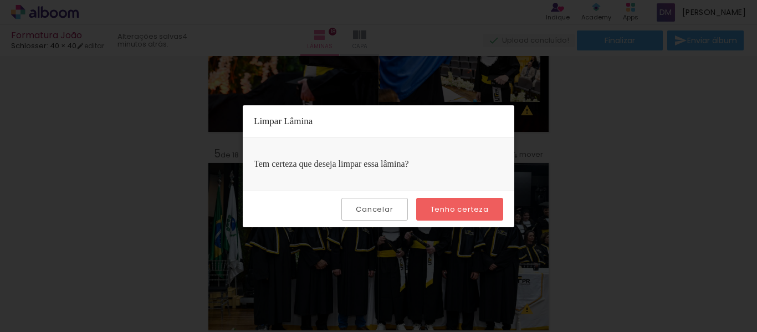
click at [659, 151] on iron-overlay-backdrop at bounding box center [378, 166] width 757 height 332
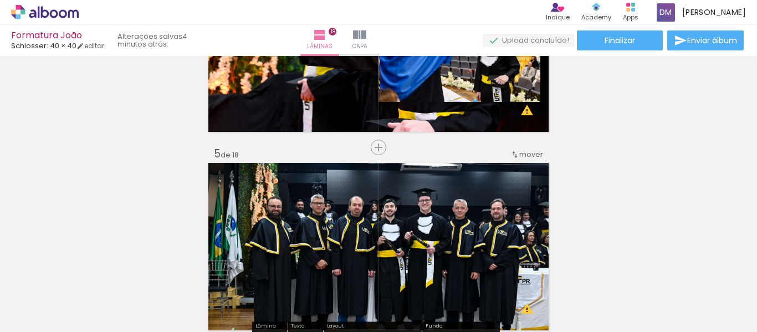
scroll to position [665, 0]
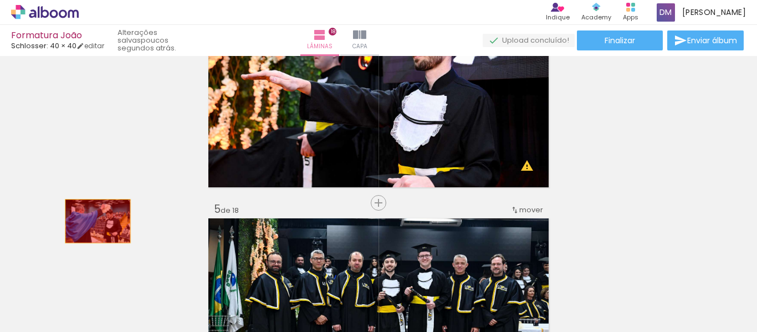
drag, startPoint x: 489, startPoint y: 115, endPoint x: 103, endPoint y: 200, distance: 395.3
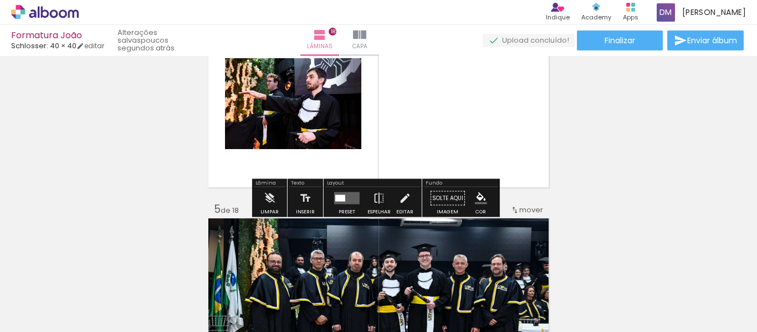
scroll to position [610, 0]
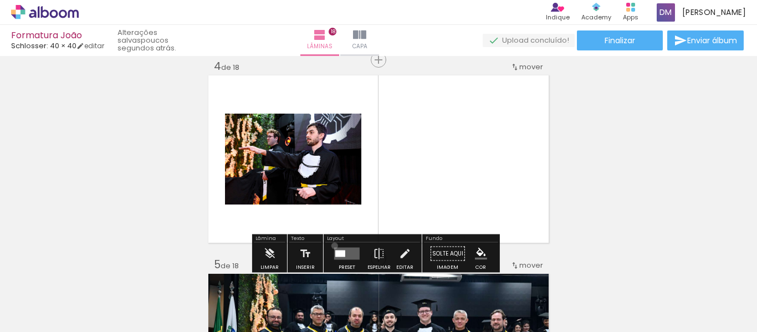
click at [332, 246] on div at bounding box center [347, 254] width 30 height 22
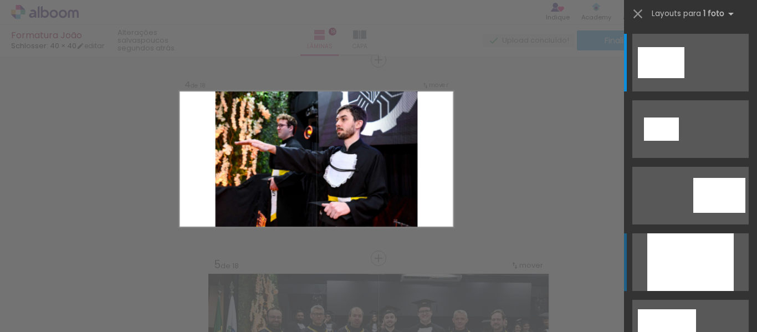
click at [698, 256] on div at bounding box center [691, 262] width 87 height 58
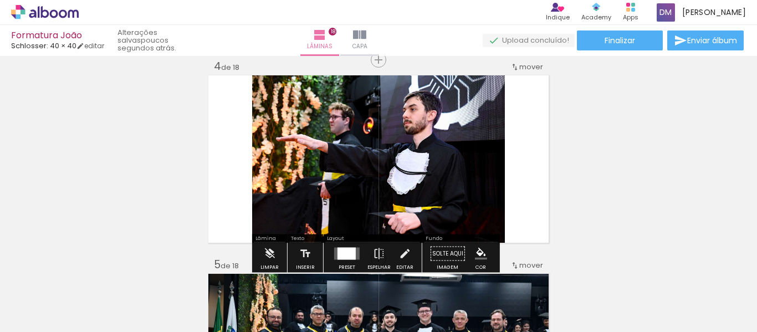
click at [481, 128] on quentale-photo at bounding box center [378, 159] width 253 height 171
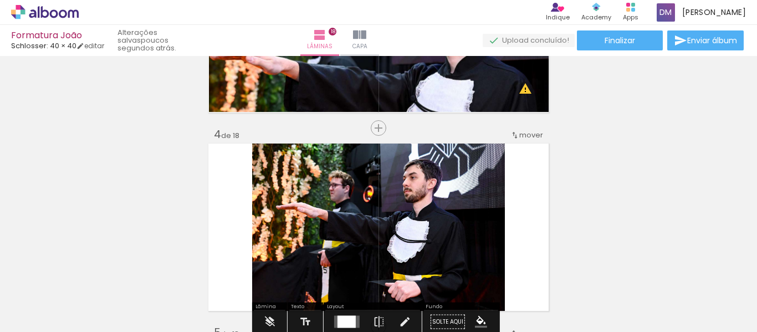
scroll to position [555, 0]
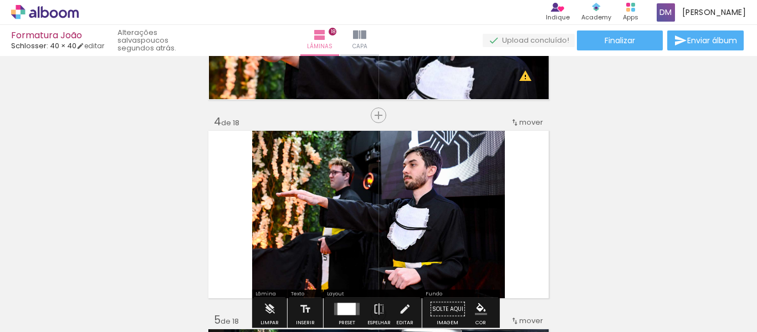
click at [459, 191] on quentale-photo at bounding box center [378, 214] width 253 height 171
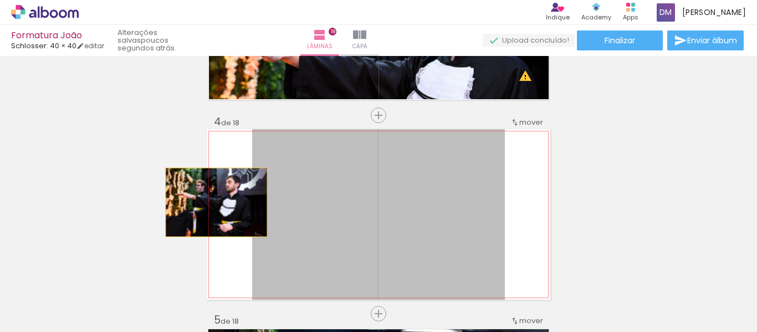
drag, startPoint x: 459, startPoint y: 191, endPoint x: 206, endPoint y: 202, distance: 253.1
click at [207, 204] on quentale-layouter at bounding box center [379, 214] width 344 height 171
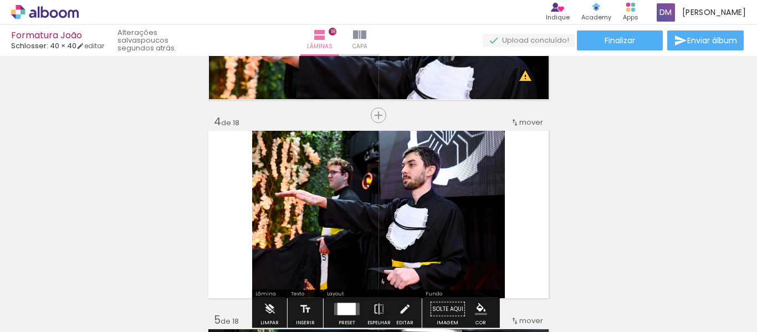
click at [207, 202] on quentale-layouter at bounding box center [379, 214] width 344 height 171
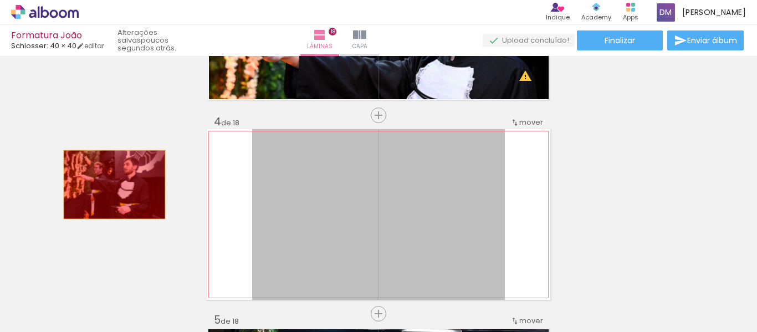
drag, startPoint x: 307, startPoint y: 199, endPoint x: 110, endPoint y: 182, distance: 197.0
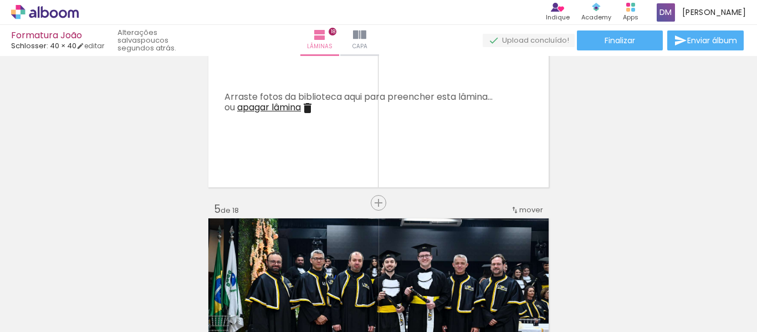
scroll to position [0, 2640]
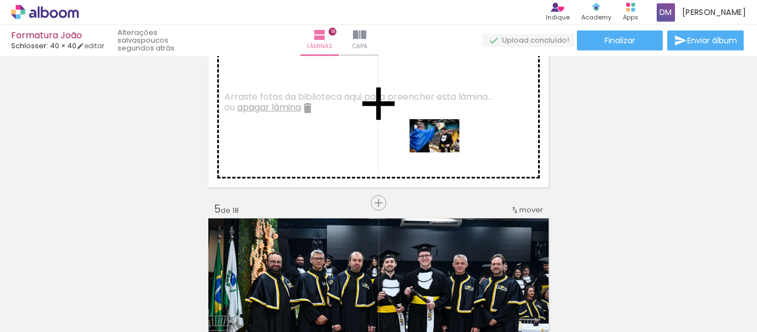
drag, startPoint x: 516, startPoint y: 297, endPoint x: 443, endPoint y: 152, distance: 161.7
click at [443, 152] on quentale-workspace at bounding box center [378, 166] width 757 height 332
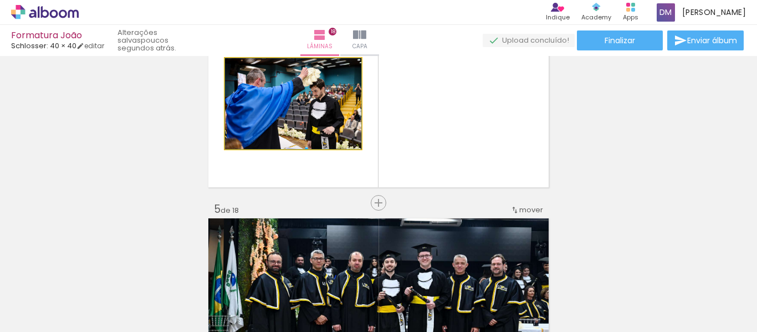
click at [312, 101] on quentale-photo at bounding box center [293, 103] width 136 height 91
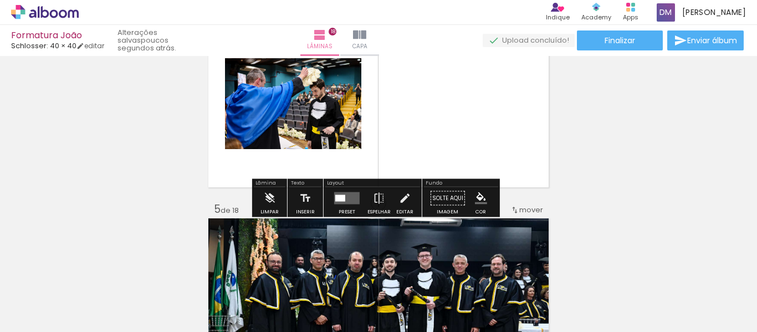
click at [341, 201] on div at bounding box center [340, 198] width 10 height 7
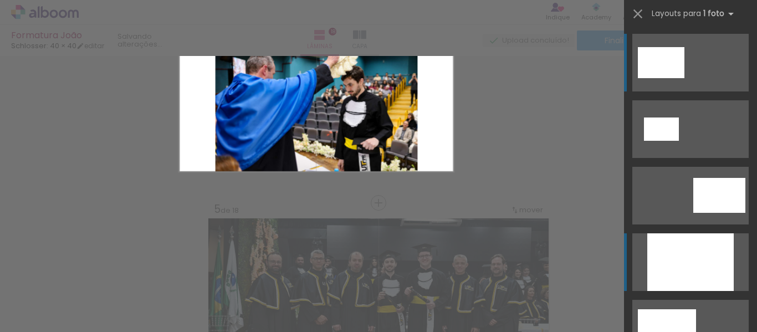
click at [690, 255] on div at bounding box center [691, 262] width 87 height 58
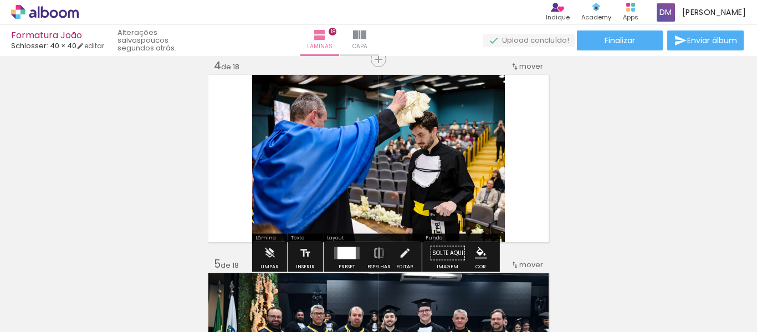
scroll to position [610, 0]
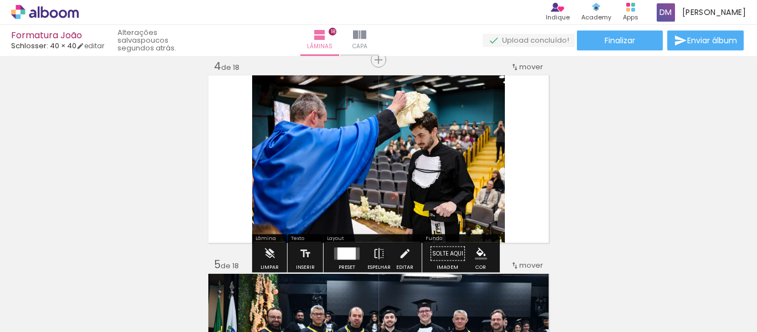
click at [432, 137] on quentale-photo at bounding box center [378, 159] width 253 height 171
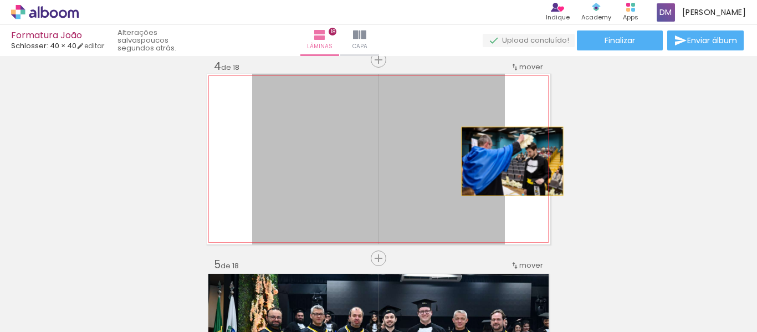
drag, startPoint x: 492, startPoint y: 162, endPoint x: 508, endPoint y: 161, distance: 16.7
click at [508, 161] on quentale-layouter at bounding box center [379, 159] width 344 height 171
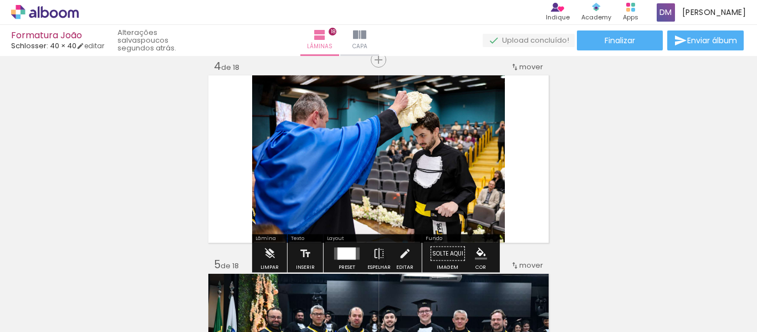
click at [283, 133] on quentale-photo at bounding box center [378, 159] width 253 height 171
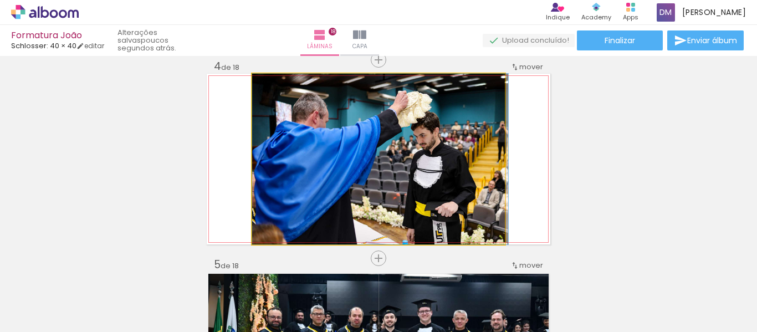
drag, startPoint x: 281, startPoint y: 86, endPoint x: 269, endPoint y: 91, distance: 13.4
type paper-slider "100"
click at [269, 91] on div at bounding box center [278, 86] width 18 height 18
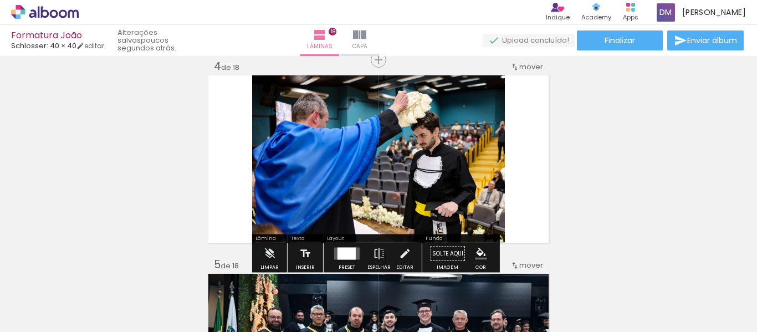
click at [399, 249] on iron-icon at bounding box center [405, 254] width 12 height 22
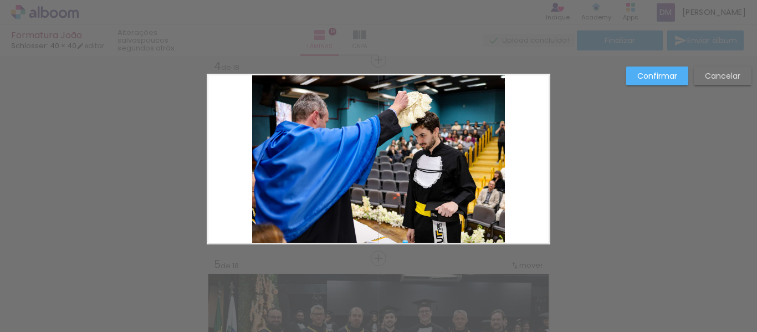
click at [504, 177] on quentale-layouter at bounding box center [379, 159] width 344 height 171
click at [470, 157] on quentale-photo at bounding box center [378, 159] width 253 height 171
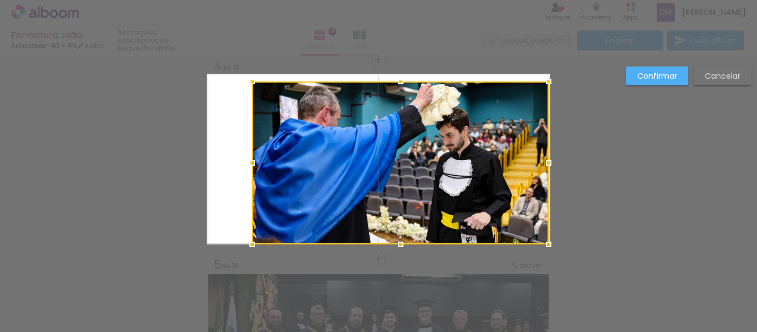
drag, startPoint x: 512, startPoint y: 62, endPoint x: 406, endPoint y: 129, distance: 125.2
click at [550, 0] on div "Formatura João Schlosser: 40 × 40 editar poucos segundos atrás. Lâminas 18 Capa…" at bounding box center [378, 0] width 757 height 0
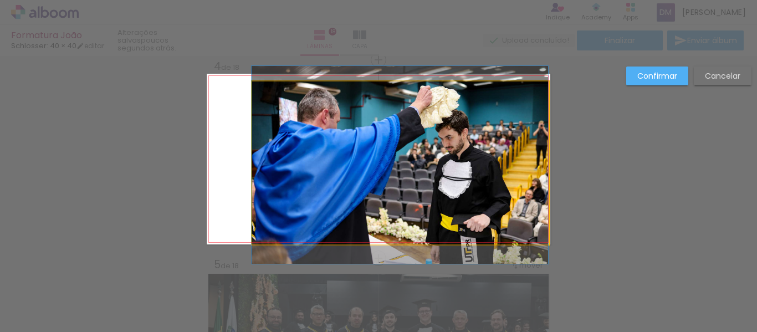
drag, startPoint x: 402, startPoint y: 133, endPoint x: 273, endPoint y: 135, distance: 128.7
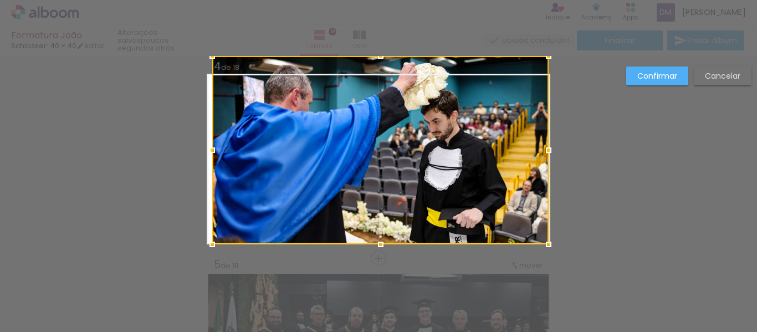
drag, startPoint x: 246, startPoint y: 85, endPoint x: 171, endPoint y: 88, distance: 74.4
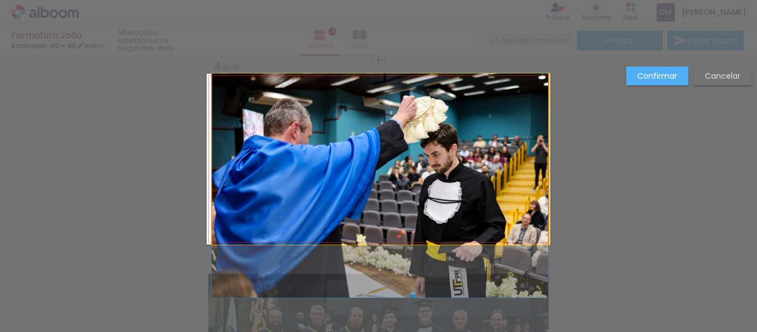
drag, startPoint x: 375, startPoint y: 145, endPoint x: 349, endPoint y: 187, distance: 49.8
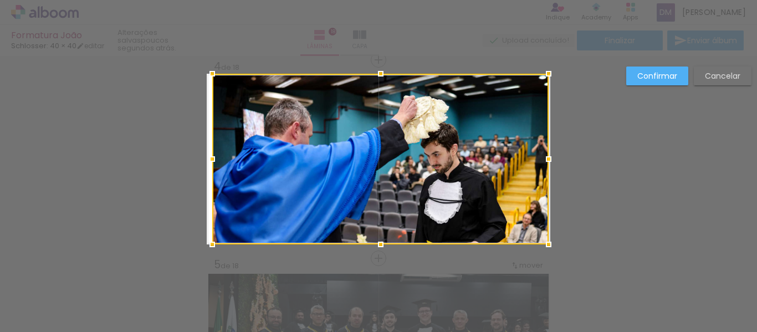
click at [0, 0] on slot "Confirmar" at bounding box center [0, 0] width 0 height 0
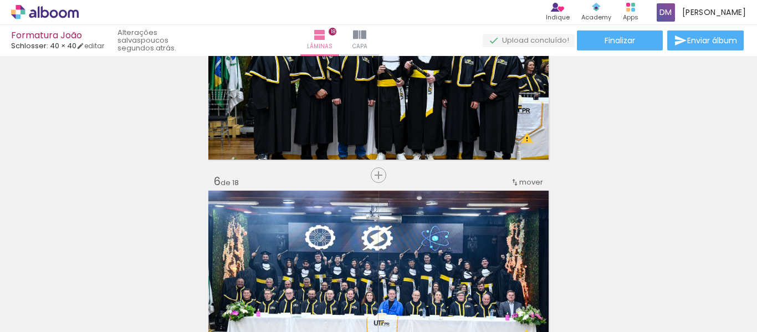
scroll to position [832, 0]
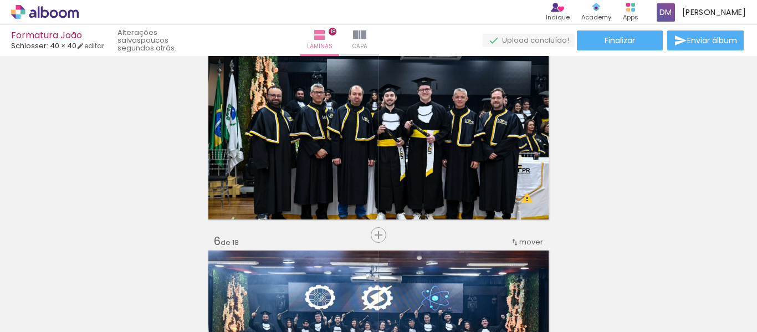
click at [455, 139] on quentale-photo at bounding box center [379, 135] width 344 height 171
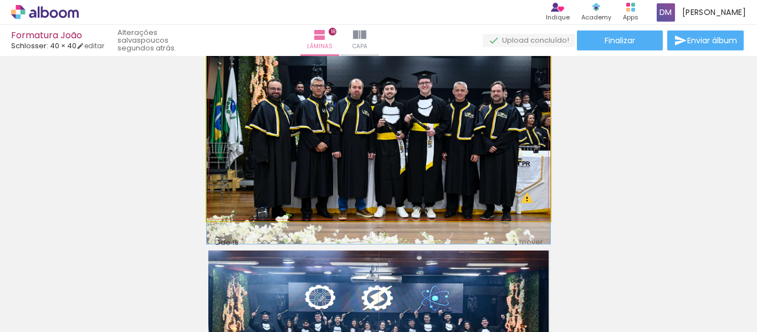
drag, startPoint x: 464, startPoint y: 139, endPoint x: 624, endPoint y: 78, distance: 171.0
click at [0, 0] on slot at bounding box center [0, 0] width 0 height 0
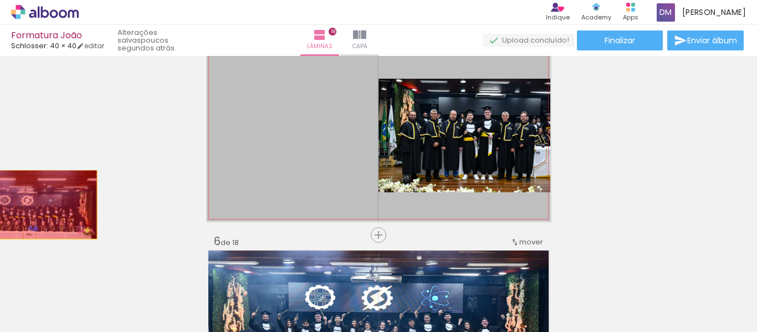
drag, startPoint x: 296, startPoint y: 145, endPoint x: 88, endPoint y: 176, distance: 209.7
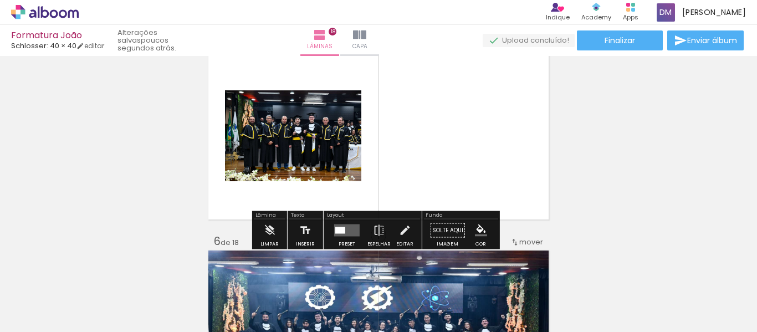
click at [334, 130] on quentale-photo at bounding box center [293, 135] width 136 height 91
click at [401, 238] on iron-icon at bounding box center [405, 231] width 12 height 22
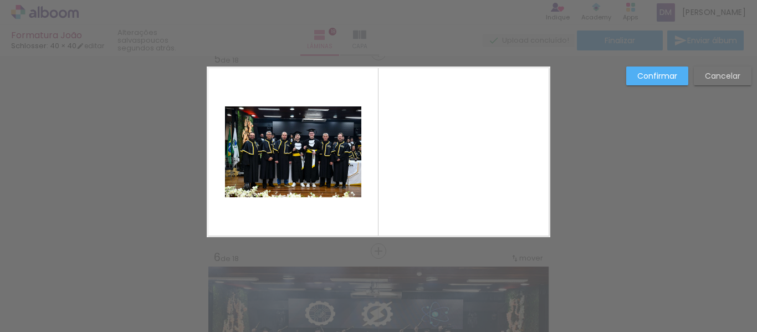
scroll to position [808, 0]
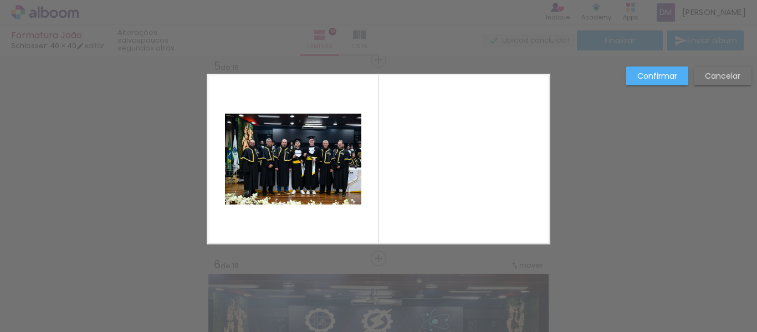
click at [319, 171] on quentale-photo at bounding box center [293, 159] width 136 height 91
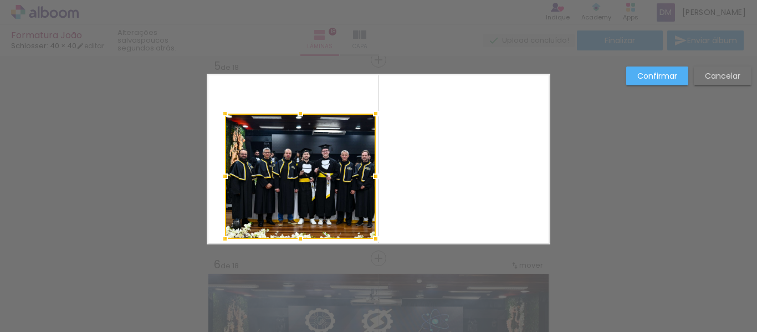
drag, startPoint x: 361, startPoint y: 210, endPoint x: 406, endPoint y: 250, distance: 60.5
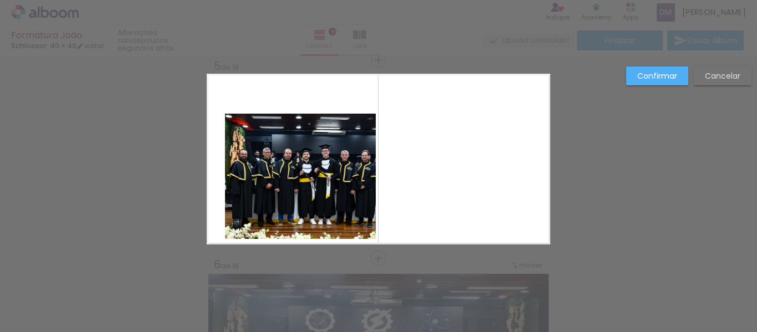
click at [365, 177] on quentale-photo at bounding box center [300, 176] width 151 height 125
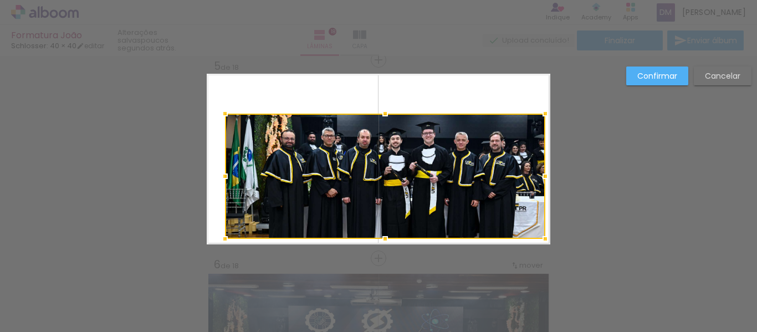
drag, startPoint x: 392, startPoint y: 176, endPoint x: 543, endPoint y: 182, distance: 151.0
click at [543, 182] on div at bounding box center [546, 176] width 22 height 22
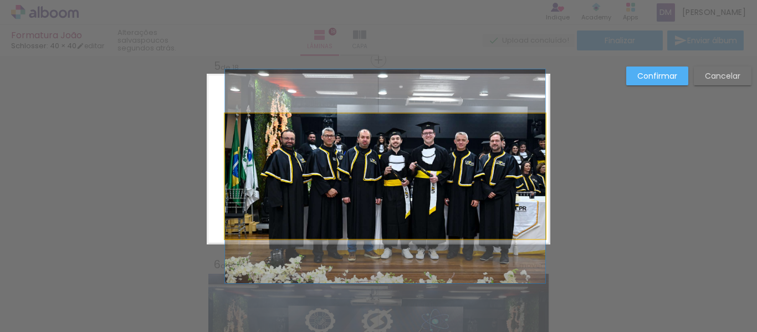
click at [237, 125] on quentale-photo at bounding box center [385, 176] width 321 height 125
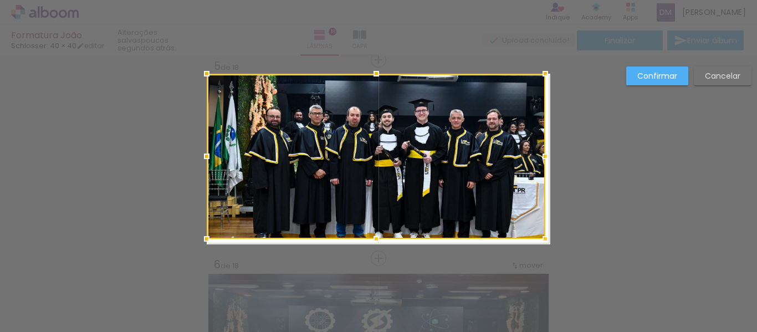
drag, startPoint x: 223, startPoint y: 117, endPoint x: 206, endPoint y: 76, distance: 44.7
click at [206, 76] on div at bounding box center [207, 74] width 22 height 22
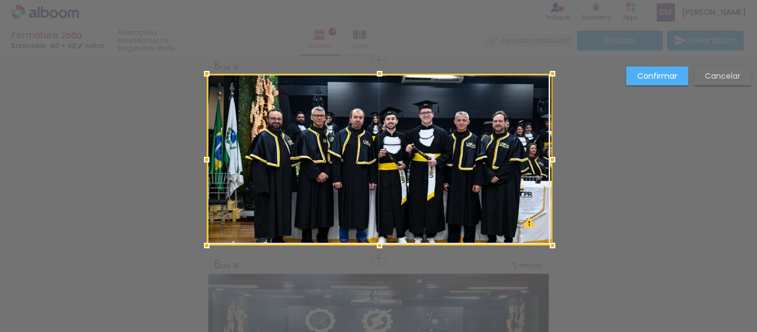
drag, startPoint x: 537, startPoint y: 237, endPoint x: 544, endPoint y: 243, distance: 9.4
click at [544, 243] on div at bounding box center [553, 246] width 22 height 22
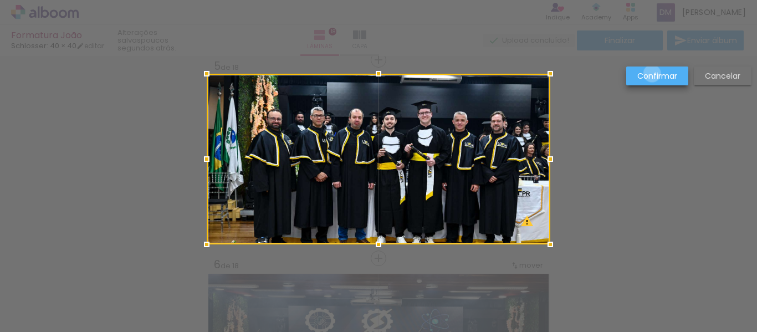
click at [0, 0] on slot "Confirmar" at bounding box center [0, 0] width 0 height 0
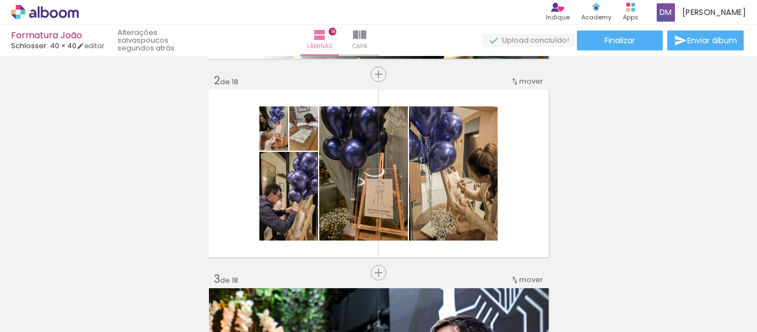
scroll to position [0, 0]
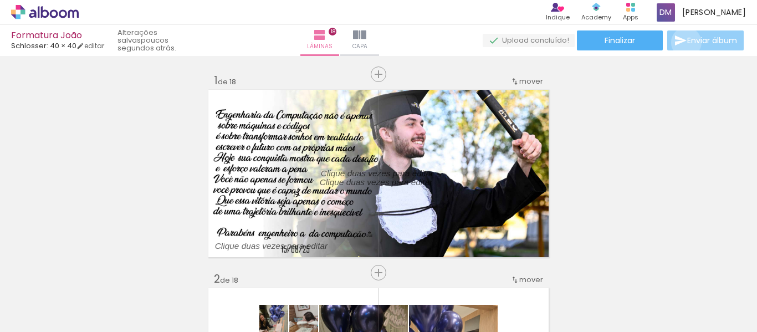
click at [684, 43] on iron-icon at bounding box center [680, 40] width 13 height 13
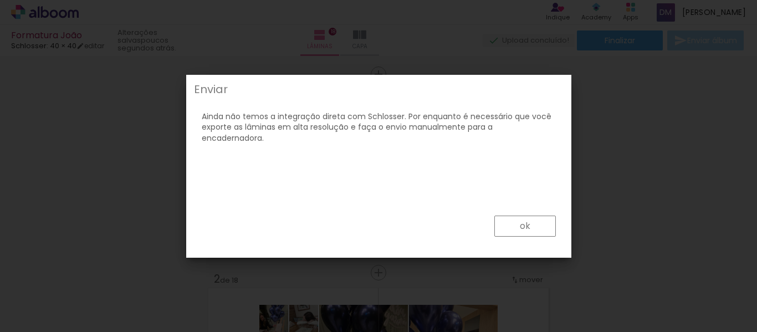
click at [532, 222] on paper-button "ok" at bounding box center [526, 226] width 62 height 21
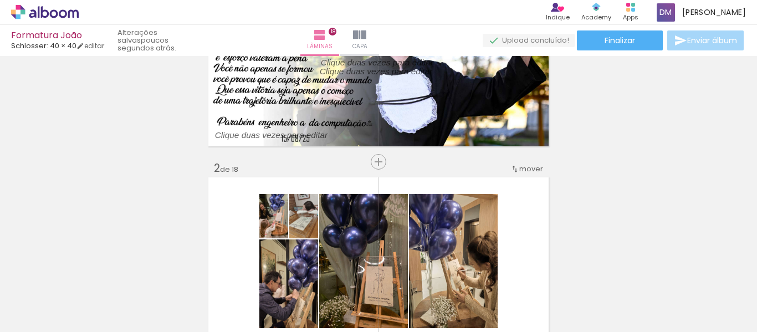
scroll to position [91, 0]
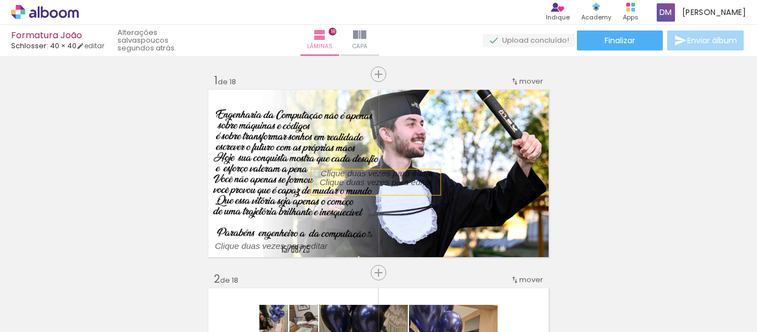
click at [700, 43] on span "Enviar álbum" at bounding box center [713, 41] width 50 height 8
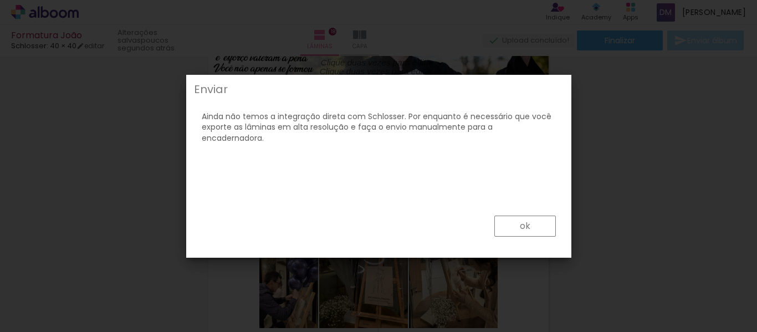
scroll to position [0, 2640]
click at [516, 222] on paper-button "ok" at bounding box center [526, 226] width 62 height 21
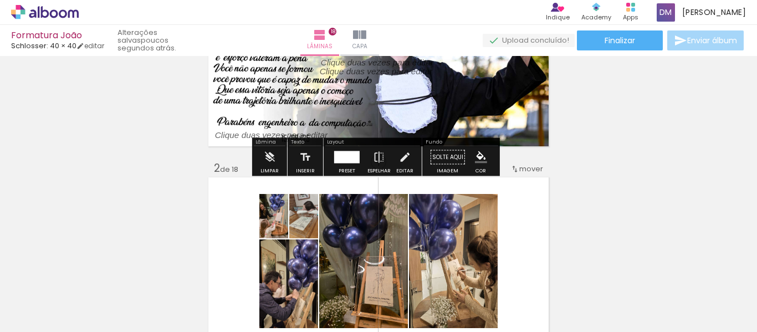
drag, startPoint x: 211, startPoint y: 133, endPoint x: 116, endPoint y: 133, distance: 95.4
drag, startPoint x: 226, startPoint y: 137, endPoint x: 170, endPoint y: 128, distance: 56.2
click at [299, 154] on iron-icon at bounding box center [305, 157] width 12 height 22
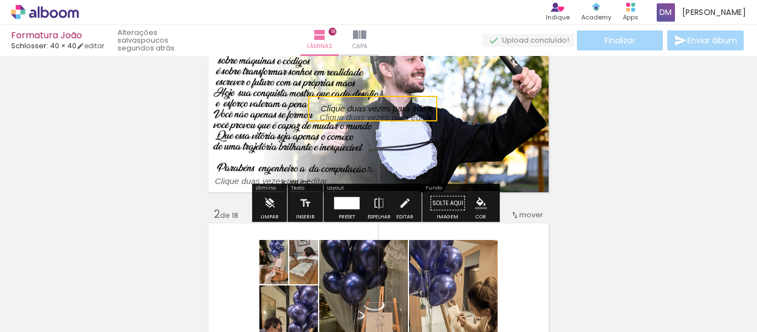
scroll to position [0, 0]
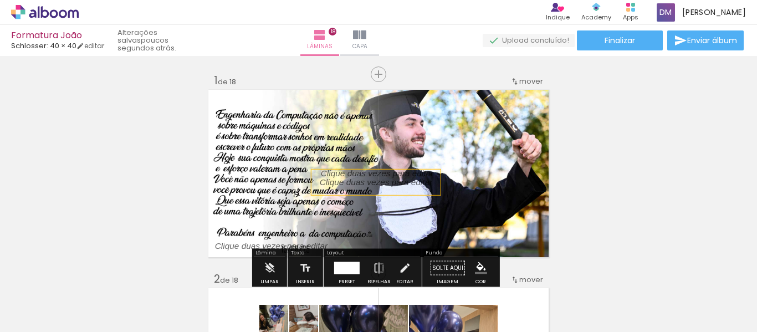
click at [425, 194] on div at bounding box center [376, 183] width 129 height 26
click at [425, 188] on quentale-selection at bounding box center [371, 183] width 129 height 26
type input "Sans Serif"
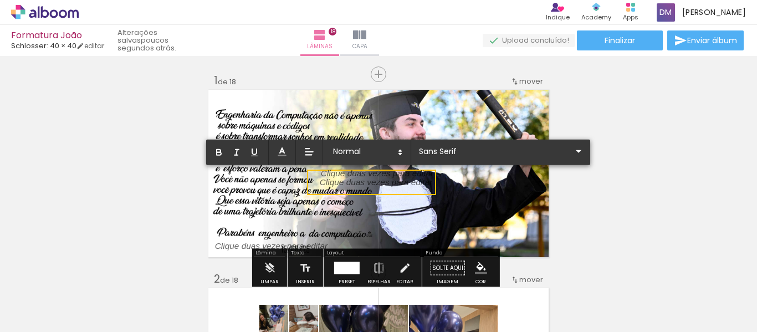
click at [425, 188] on p at bounding box center [376, 189] width 113 height 12
drag, startPoint x: 425, startPoint y: 188, endPoint x: 415, endPoint y: 175, distance: 16.6
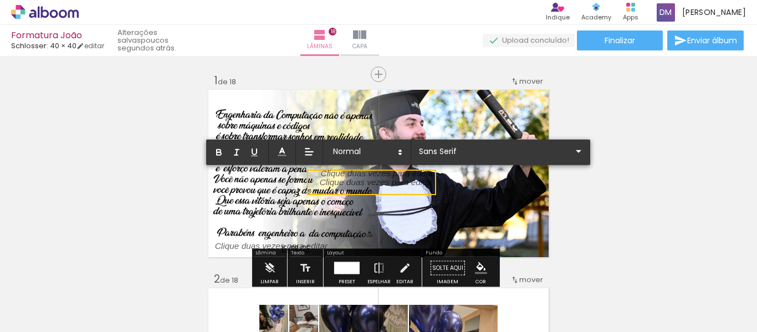
click at [399, 180] on div at bounding box center [379, 173] width 344 height 171
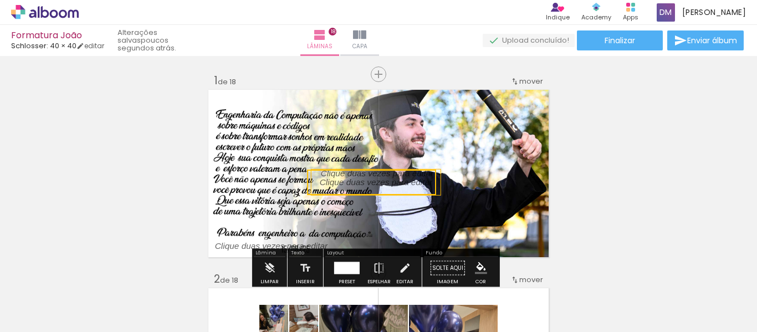
click at [415, 175] on quentale-selection at bounding box center [371, 183] width 129 height 26
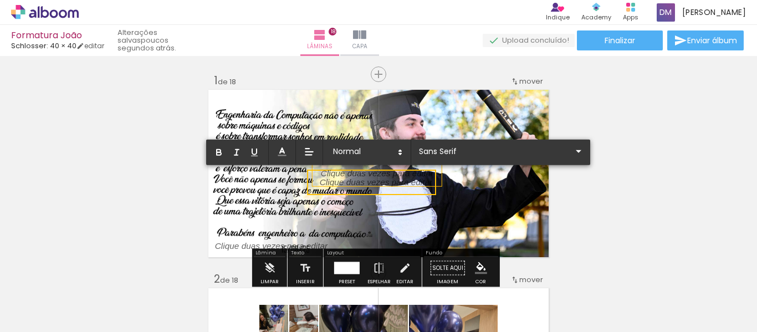
click at [421, 182] on div at bounding box center [377, 174] width 129 height 26
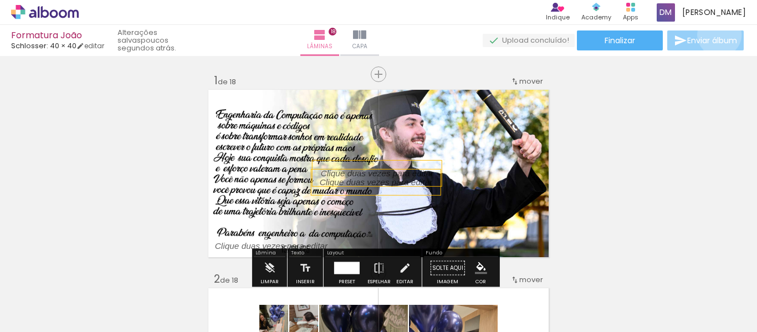
click at [717, 37] on span "Enviar álbum" at bounding box center [713, 41] width 50 height 8
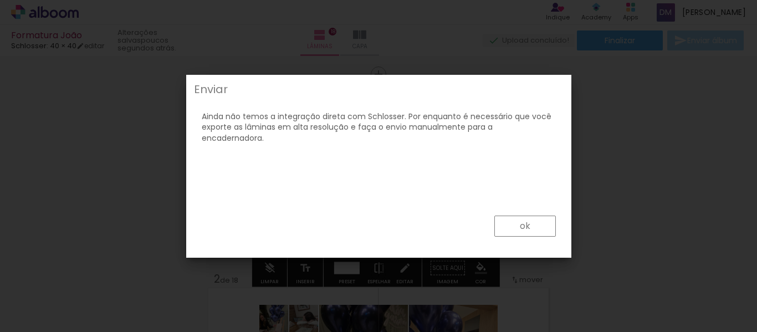
click at [510, 226] on paper-button "ok" at bounding box center [526, 226] width 62 height 21
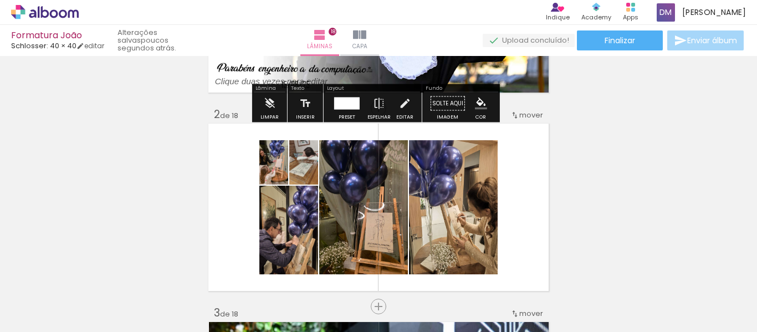
scroll to position [166, 0]
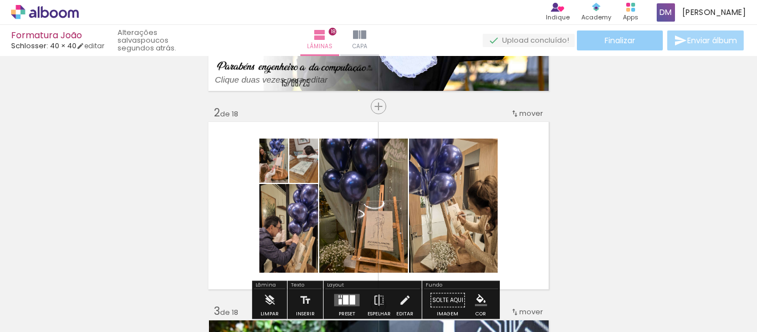
click at [591, 37] on paper-button "Finalizar" at bounding box center [620, 40] width 86 height 20
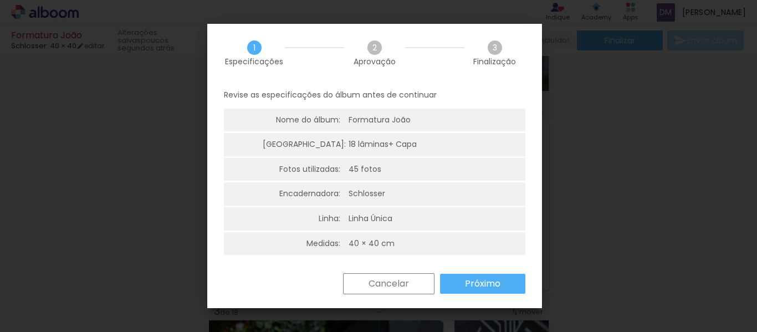
click at [0, 0] on slot "Próximo" at bounding box center [0, 0] width 0 height 0
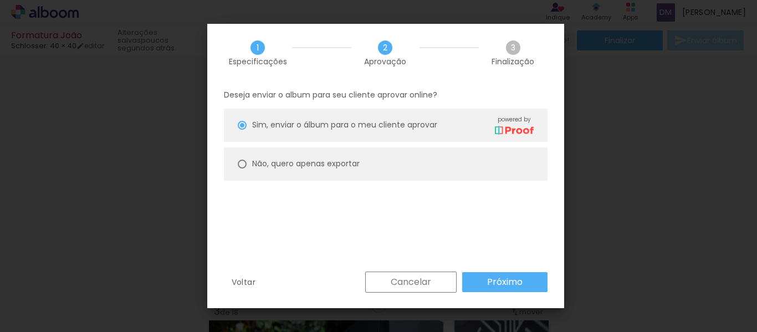
click at [485, 279] on paper-button "Próximo" at bounding box center [504, 282] width 85 height 20
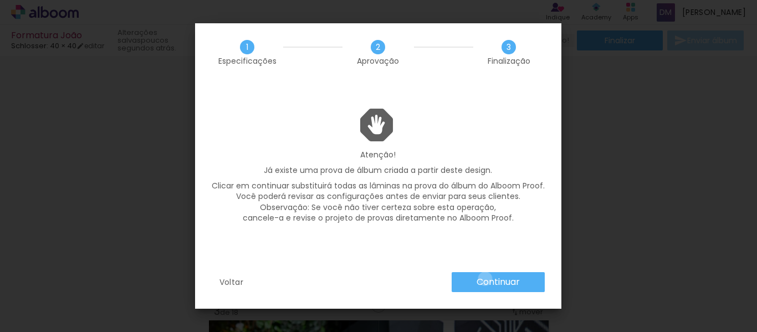
click at [0, 0] on slot "Continuar" at bounding box center [0, 0] width 0 height 0
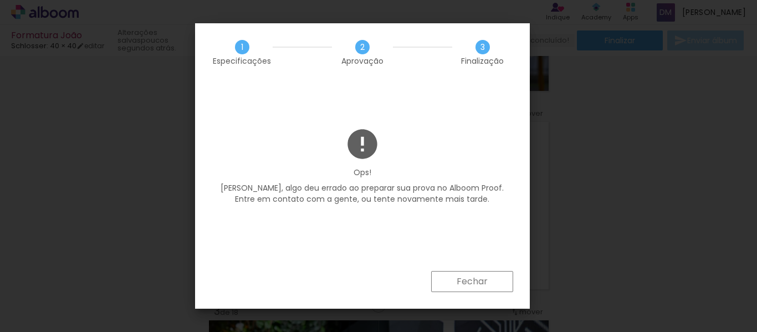
click at [0, 0] on slot "Fechar" at bounding box center [0, 0] width 0 height 0
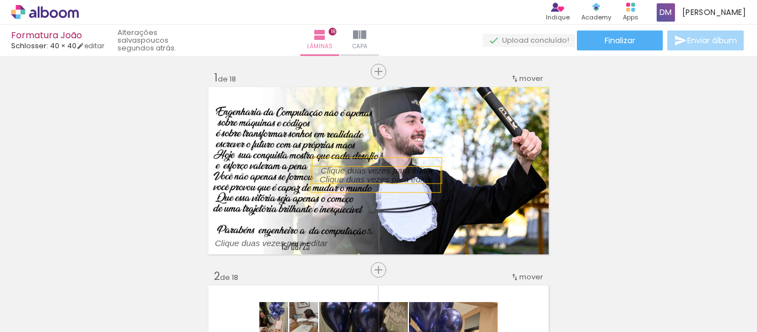
scroll to position [0, 0]
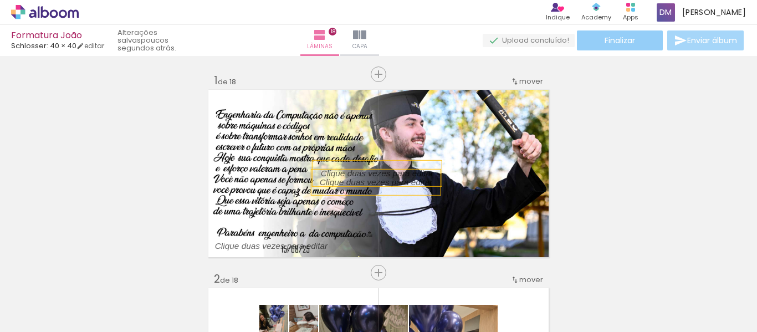
click at [626, 48] on paper-button "Finalizar" at bounding box center [620, 40] width 86 height 20
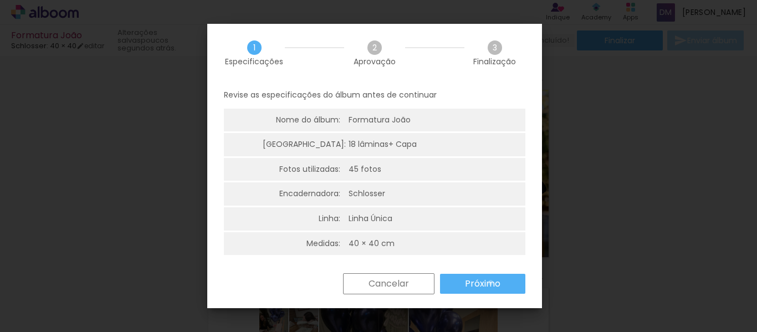
click at [0, 0] on slot "Próximo" at bounding box center [0, 0] width 0 height 0
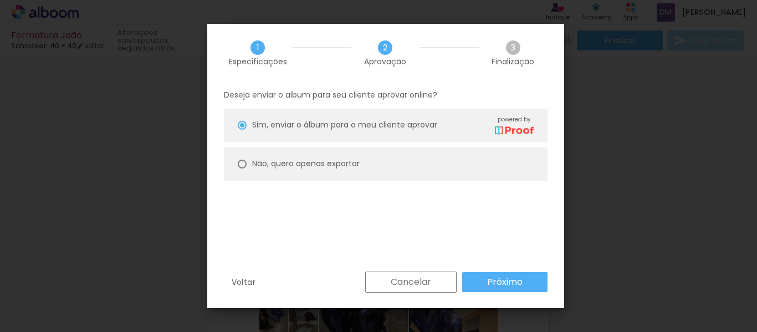
click at [304, 135] on div "Não, quero apenas exportar" at bounding box center [393, 124] width 282 height 19
type paper-radio-button "on"
click at [0, 0] on slot "Próximo" at bounding box center [0, 0] width 0 height 0
type input "Alta, 300 DPI"
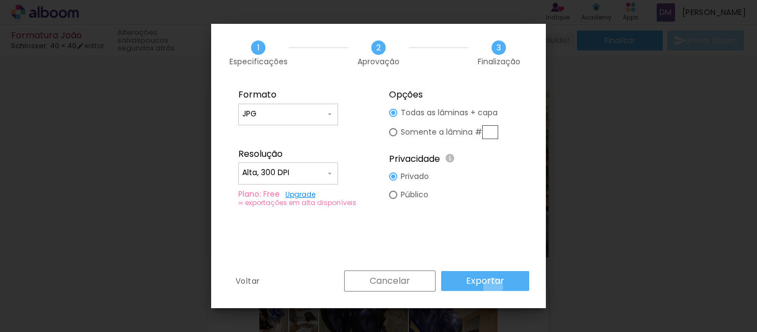
click at [495, 288] on paper-button "Exportar" at bounding box center [485, 281] width 88 height 20
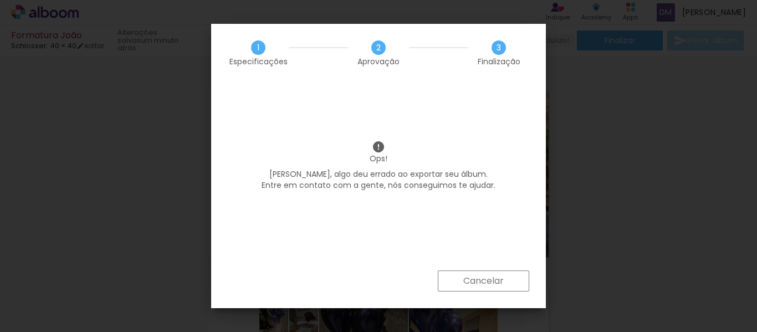
click at [504, 282] on paper-button "Cancelar" at bounding box center [483, 281] width 91 height 21
click at [489, 284] on iron-overlay-backdrop at bounding box center [378, 166] width 757 height 332
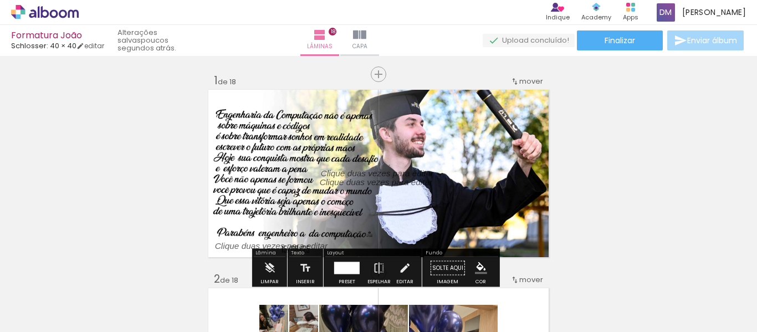
scroll to position [0, 2640]
click at [699, 43] on span "Enviar álbum" at bounding box center [713, 41] width 50 height 8
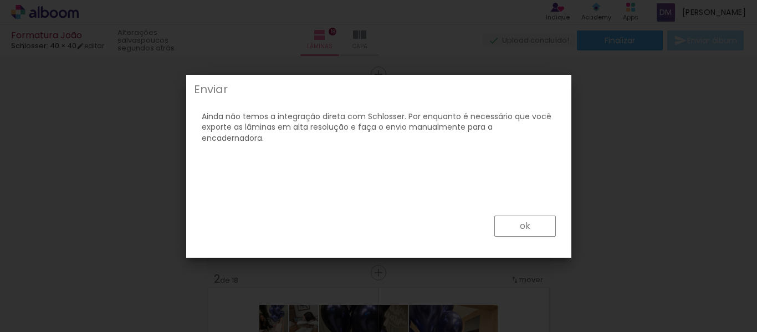
click at [0, 0] on slot "ok" at bounding box center [0, 0] width 0 height 0
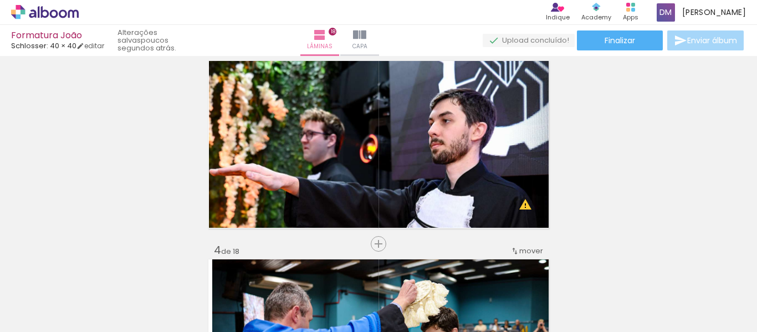
scroll to position [333, 0]
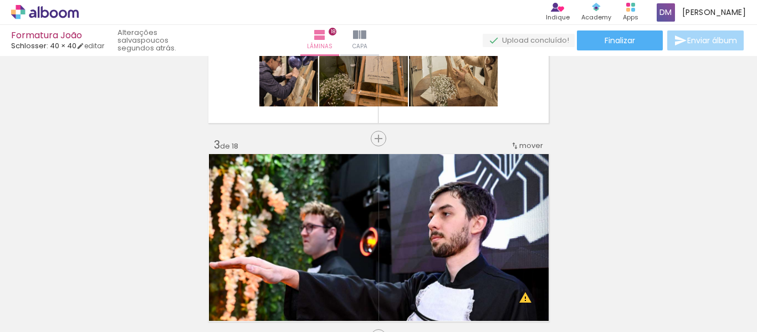
click at [715, 33] on paper-button "Enviar álbum" at bounding box center [706, 40] width 77 height 20
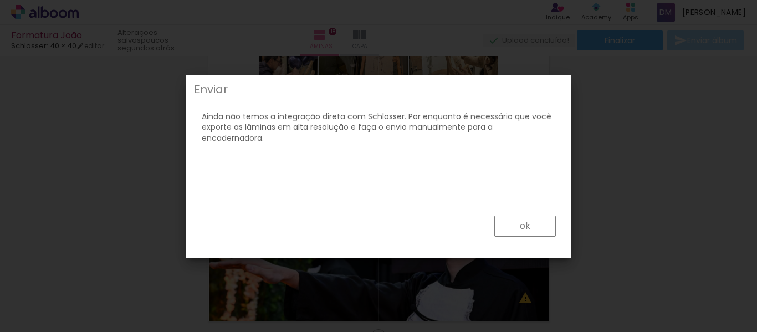
click at [0, 0] on slot "ok" at bounding box center [0, 0] width 0 height 0
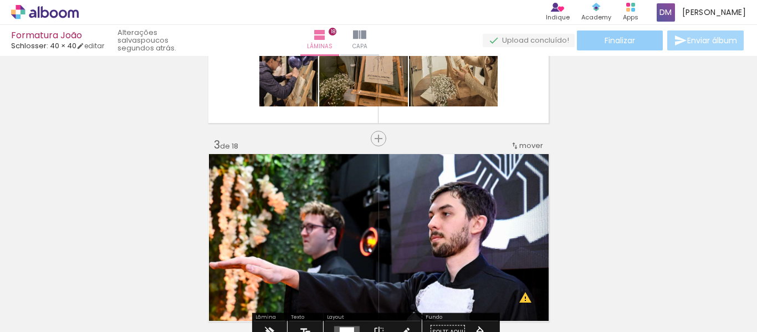
click at [617, 37] on span "Finalizar" at bounding box center [620, 41] width 30 height 8
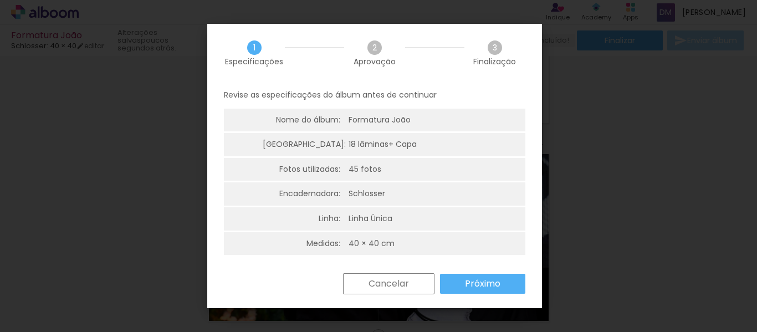
scroll to position [0, 0]
drag, startPoint x: 371, startPoint y: 48, endPoint x: 400, endPoint y: 110, distance: 68.5
click at [370, 48] on span "2" at bounding box center [375, 47] width 14 height 14
click at [0, 0] on slot "Próximo" at bounding box center [0, 0] width 0 height 0
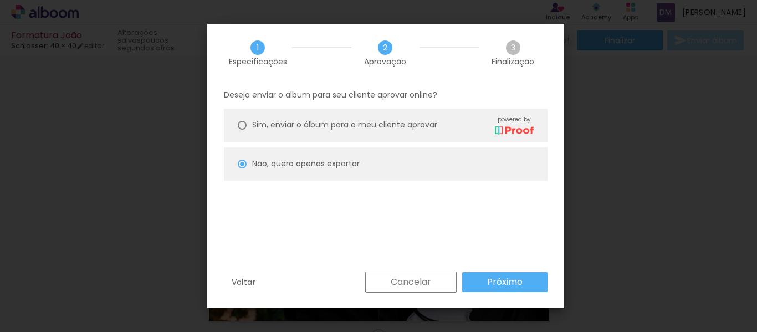
drag, startPoint x: 415, startPoint y: 126, endPoint x: 429, endPoint y: 134, distance: 15.4
click at [416, 126] on span "Sim, enviar o álbum para o meu cliente aprovar" at bounding box center [344, 125] width 185 height 12
type paper-radio-button "on"
click at [0, 0] on slot "Próximo" at bounding box center [0, 0] width 0 height 0
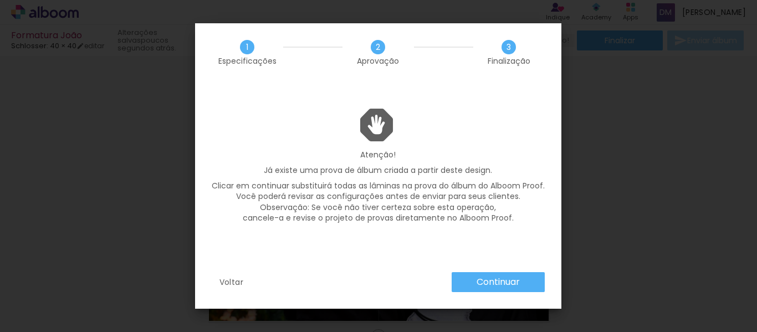
click at [521, 278] on paper-button "Continuar" at bounding box center [498, 282] width 93 height 20
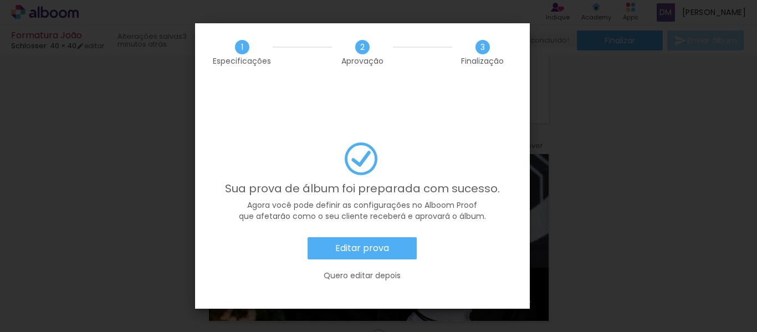
click at [0, 0] on slot "Editar prova" at bounding box center [0, 0] width 0 height 0
